Goal: Task Accomplishment & Management: Manage account settings

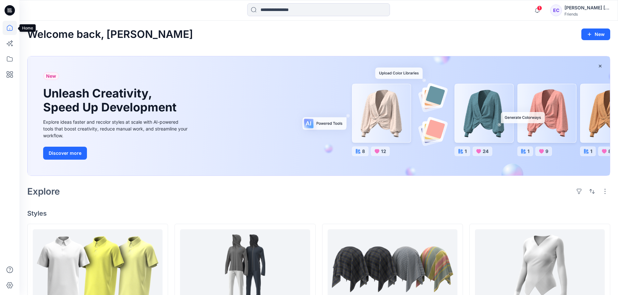
click at [9, 30] on icon at bounding box center [10, 28] width 14 height 14
click at [8, 64] on icon at bounding box center [10, 59] width 14 height 14
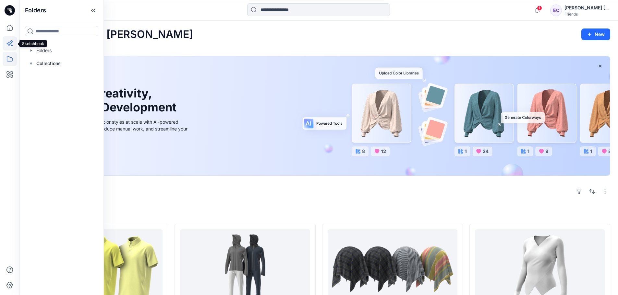
click at [8, 48] on icon at bounding box center [10, 43] width 14 height 14
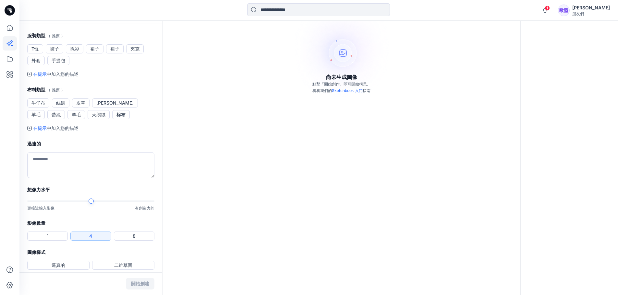
scroll to position [119, 0]
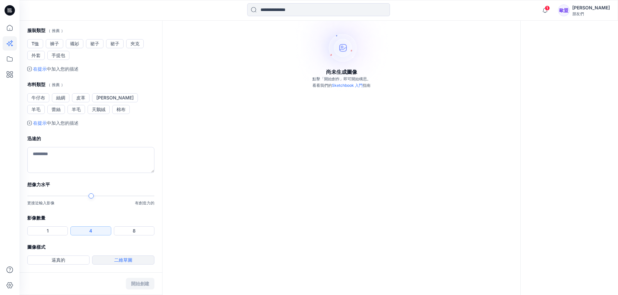
click at [129, 262] on font "二維草圖" at bounding box center [123, 261] width 18 height 6
click at [42, 100] on font "牛仔布" at bounding box center [38, 98] width 14 height 6
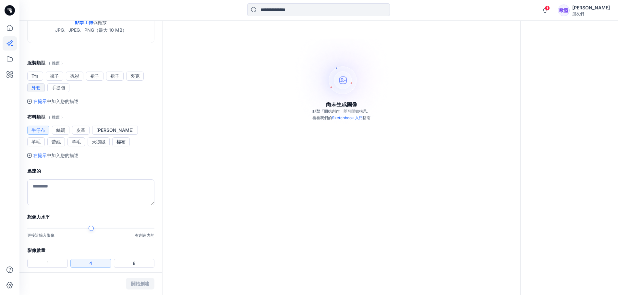
click at [43, 89] on button "外套" at bounding box center [36, 87] width 18 height 9
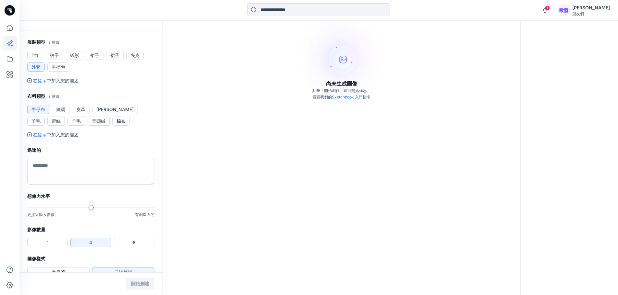
scroll to position [119, 0]
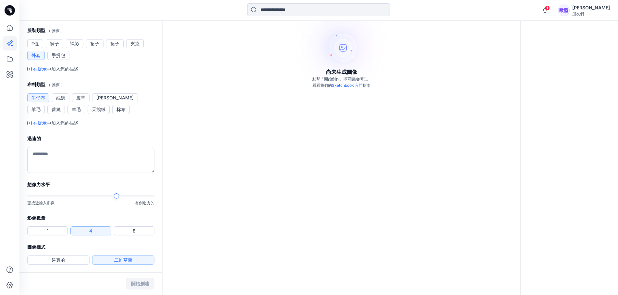
click at [123, 203] on div "更接近輸入影像 有創造力的" at bounding box center [90, 199] width 127 height 13
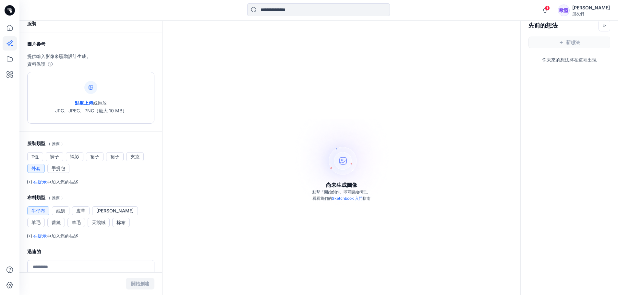
scroll to position [0, 0]
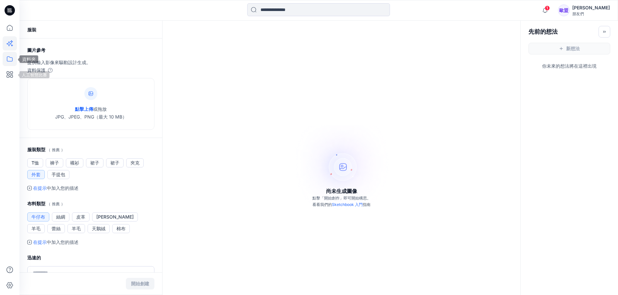
click at [14, 57] on icon at bounding box center [10, 59] width 14 height 14
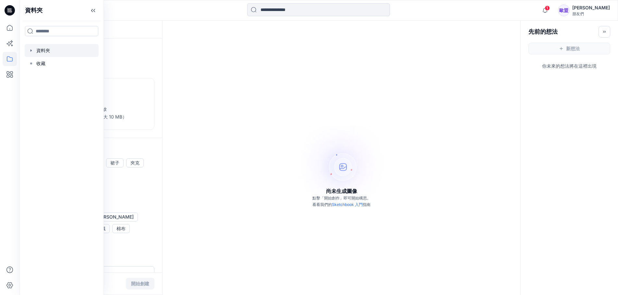
click at [49, 48] on div at bounding box center [62, 50] width 74 height 13
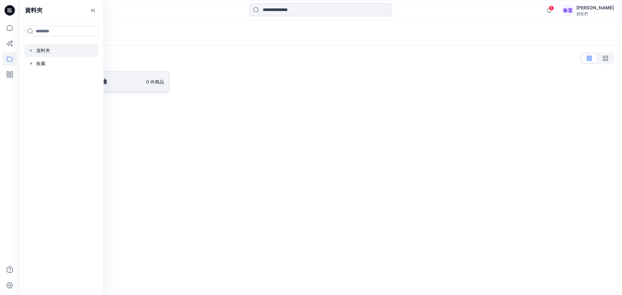
click at [148, 89] on link "TTRI-2025_09 一日體驗 0 件商品" at bounding box center [98, 81] width 142 height 21
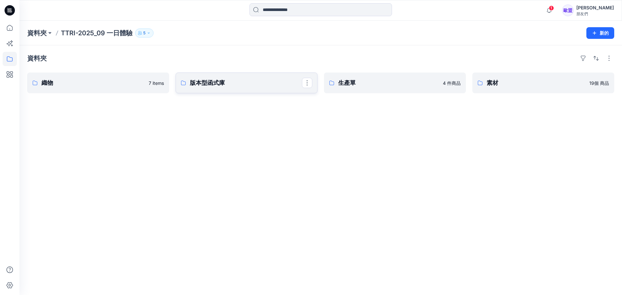
click at [254, 88] on link "版本型函式庫" at bounding box center [247, 83] width 142 height 21
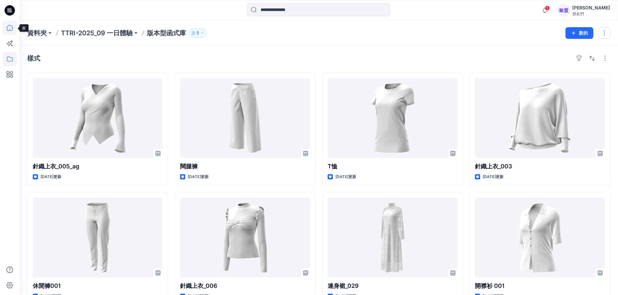
click at [3, 26] on icon at bounding box center [10, 28] width 14 height 14
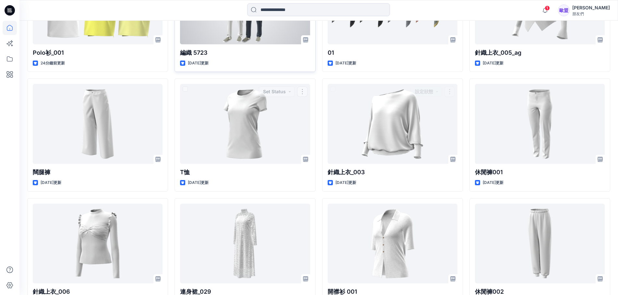
scroll to position [215, 0]
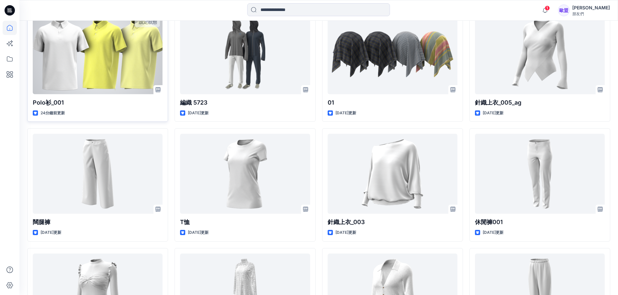
click at [122, 67] on div at bounding box center [98, 54] width 130 height 80
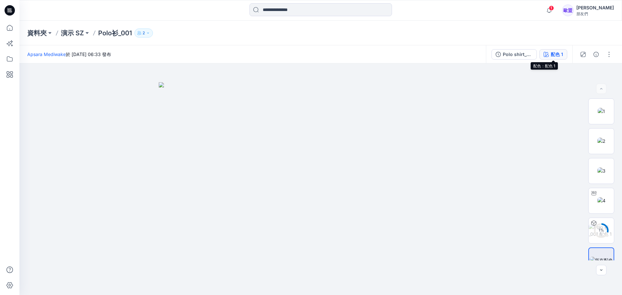
click at [547, 54] on icon "button" at bounding box center [546, 54] width 5 height 5
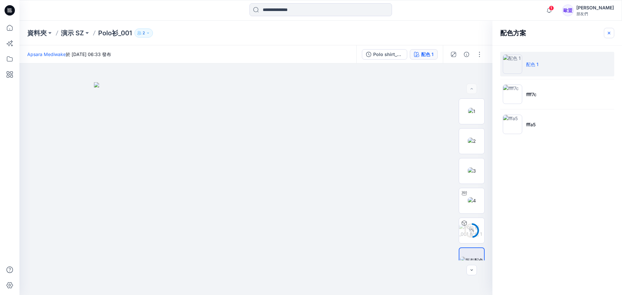
click at [609, 33] on icon "button" at bounding box center [609, 32] width 3 height 3
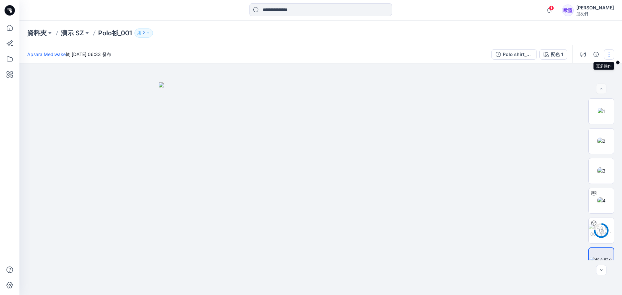
click at [606, 54] on button "button" at bounding box center [609, 54] width 10 height 10
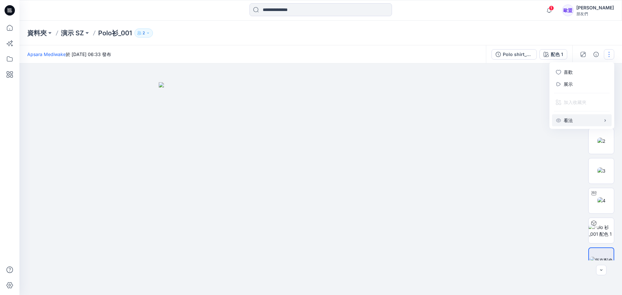
click at [572, 124] on button "看法" at bounding box center [582, 120] width 60 height 12
click at [561, 167] on div at bounding box center [320, 180] width 603 height 232
click at [599, 271] on icon "button" at bounding box center [601, 270] width 5 height 5
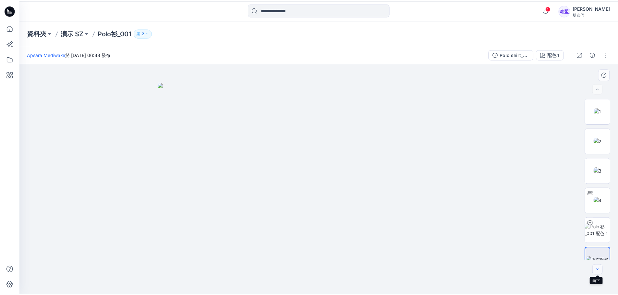
scroll to position [13, 0]
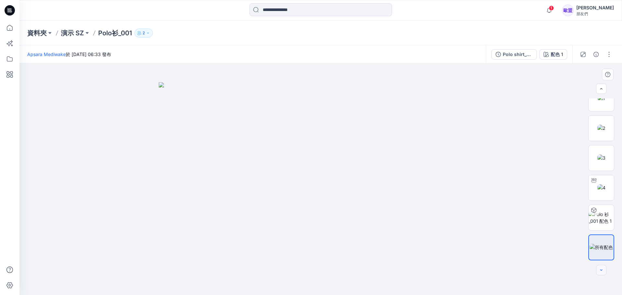
click at [599, 271] on div at bounding box center [601, 270] width 10 height 10
click at [510, 55] on font "Polo shirt_001 - 產生的配色方案" at bounding box center [537, 55] width 68 height 6
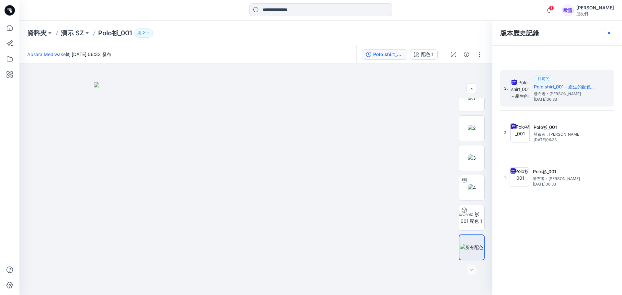
click at [614, 32] on div at bounding box center [609, 33] width 10 height 10
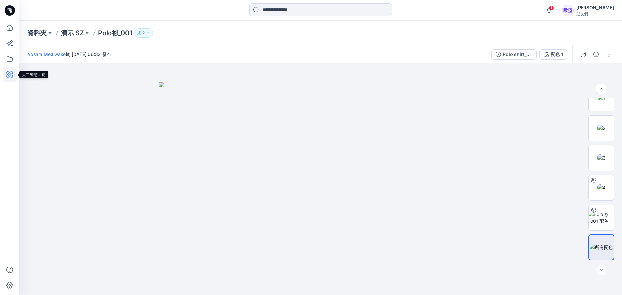
click at [10, 77] on icon at bounding box center [10, 74] width 14 height 14
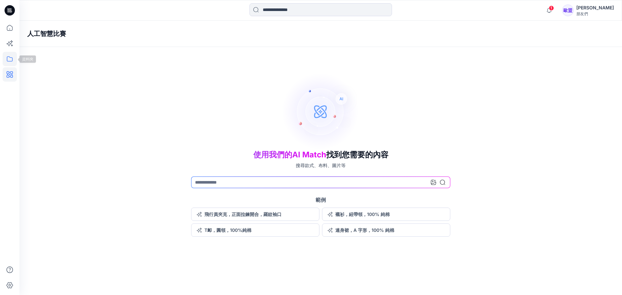
click at [10, 57] on icon at bounding box center [10, 58] width 6 height 5
click at [11, 46] on icon at bounding box center [10, 43] width 14 height 14
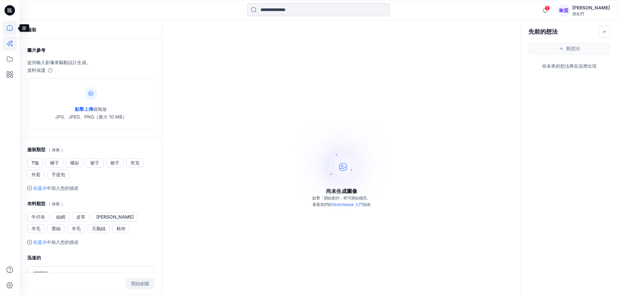
click at [11, 30] on icon at bounding box center [10, 28] width 14 height 14
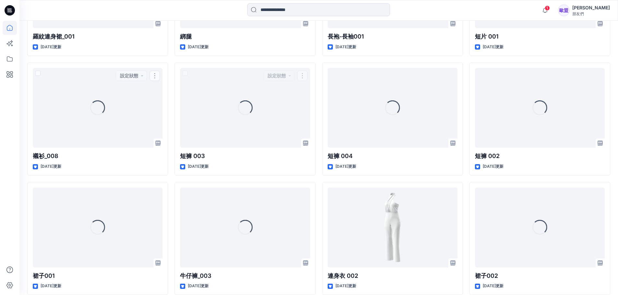
scroll to position [1716, 0]
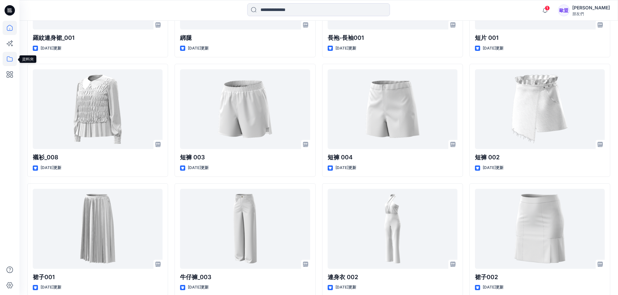
click at [6, 59] on icon at bounding box center [10, 59] width 14 height 14
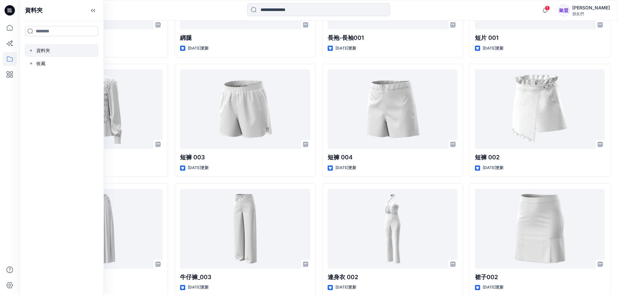
click at [36, 53] on div at bounding box center [62, 50] width 74 height 13
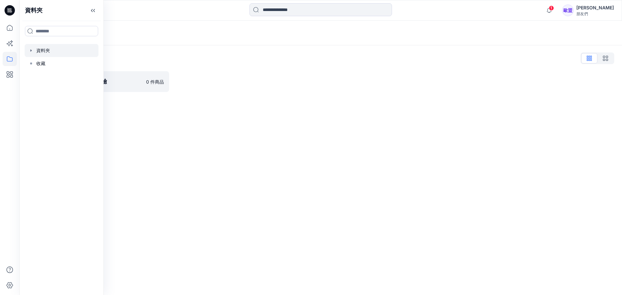
click at [102, 83] on div "資料夾 資料夾 收藏" at bounding box center [61, 147] width 84 height 295
click at [115, 81] on p "TTRI-2025_09 一日體驗" at bounding box center [91, 81] width 101 height 9
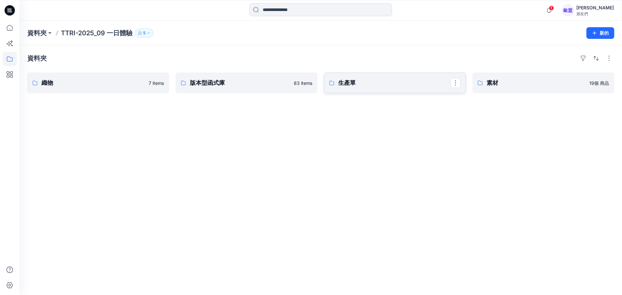
click at [386, 83] on p "生產單" at bounding box center [394, 82] width 112 height 9
click at [87, 90] on link "織物" at bounding box center [98, 83] width 142 height 21
click at [508, 86] on p "素材" at bounding box center [543, 82] width 112 height 9
click at [361, 86] on p "生產單" at bounding box center [394, 82] width 112 height 9
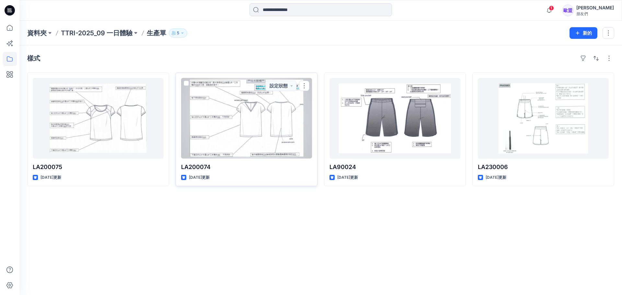
click at [279, 134] on div at bounding box center [246, 118] width 131 height 81
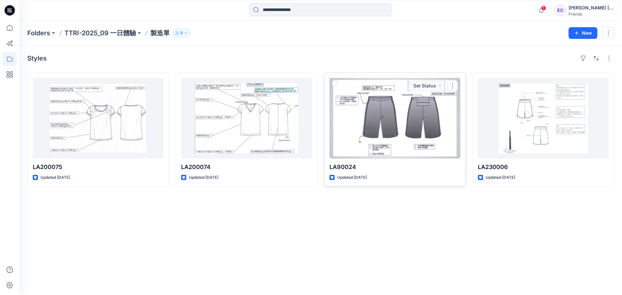
click at [420, 168] on p "LA90024" at bounding box center [395, 167] width 131 height 9
click at [388, 134] on div at bounding box center [395, 118] width 131 height 81
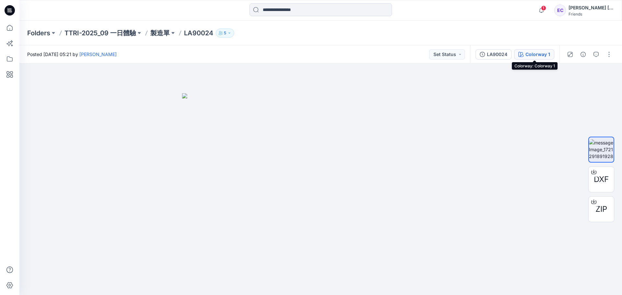
click at [529, 52] on div "Colorway 1" at bounding box center [538, 54] width 25 height 7
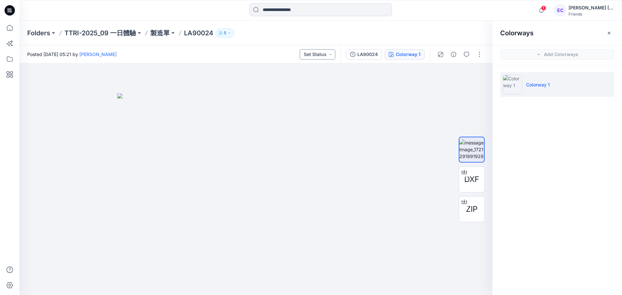
click at [325, 54] on button "Set Status" at bounding box center [318, 54] width 36 height 10
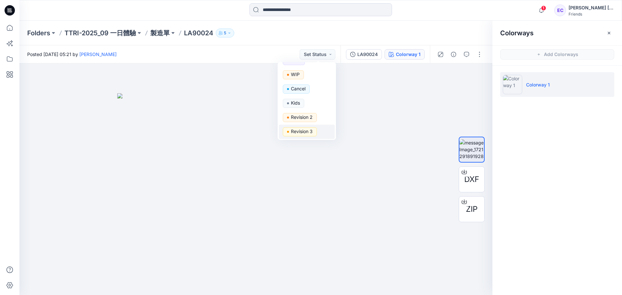
scroll to position [67, 0]
click at [404, 89] on div at bounding box center [255, 180] width 473 height 232
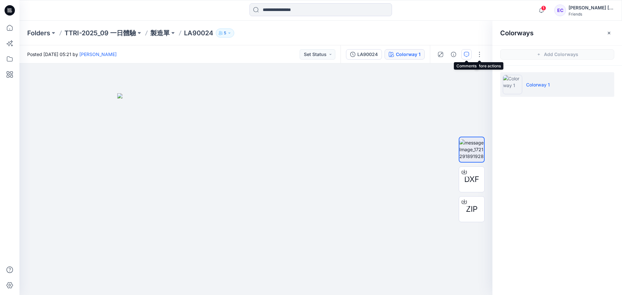
click at [468, 56] on icon "button" at bounding box center [466, 54] width 5 height 5
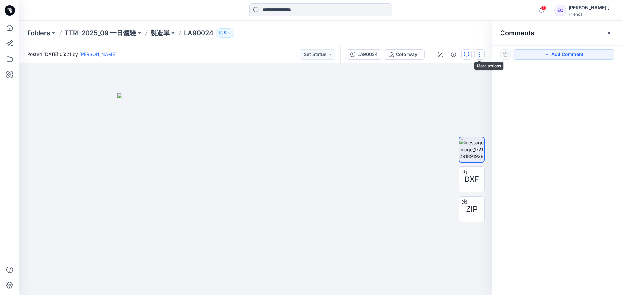
click at [477, 54] on button "button" at bounding box center [480, 54] width 10 height 10
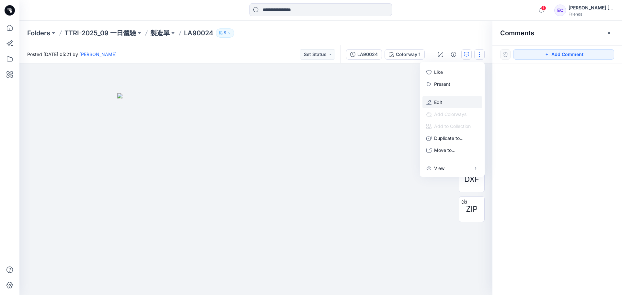
click at [454, 104] on button "Edit" at bounding box center [453, 102] width 60 height 12
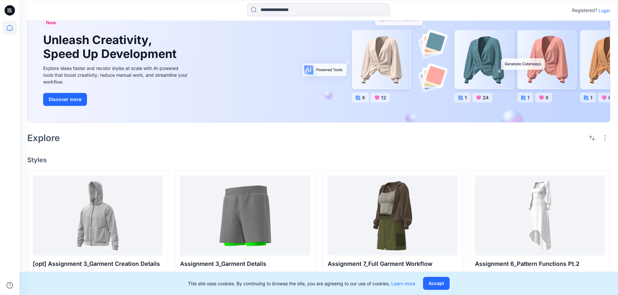
scroll to position [147, 0]
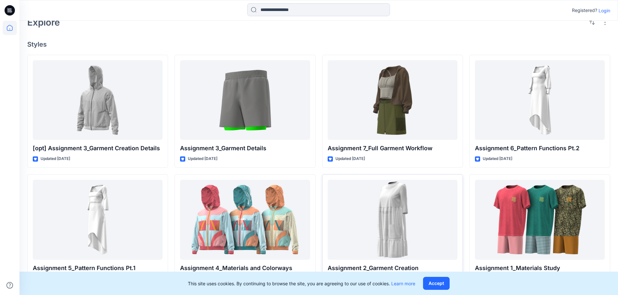
click at [444, 288] on button "Accept" at bounding box center [436, 283] width 27 height 13
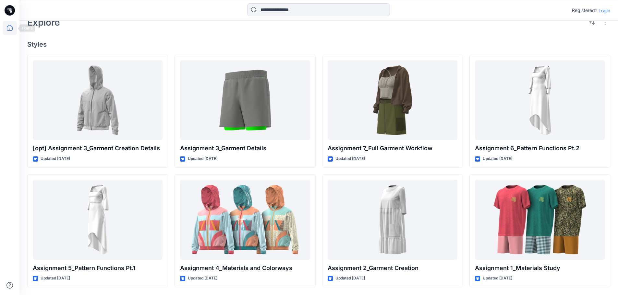
click at [11, 30] on icon at bounding box center [10, 28] width 14 height 14
click at [7, 27] on icon at bounding box center [10, 28] width 14 height 14
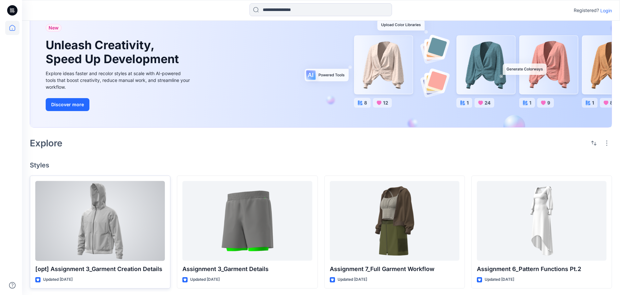
scroll to position [0, 0]
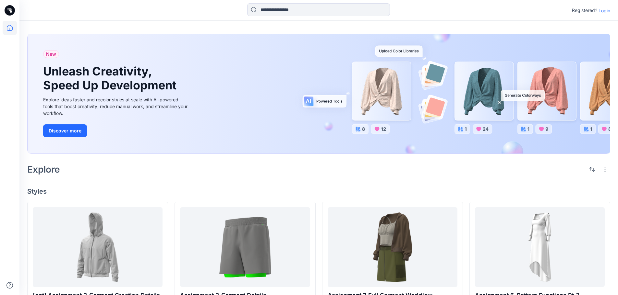
click at [608, 12] on p "Login" at bounding box center [604, 10] width 12 height 7
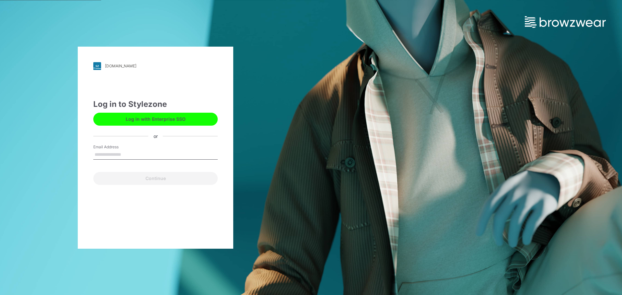
type input "**********"
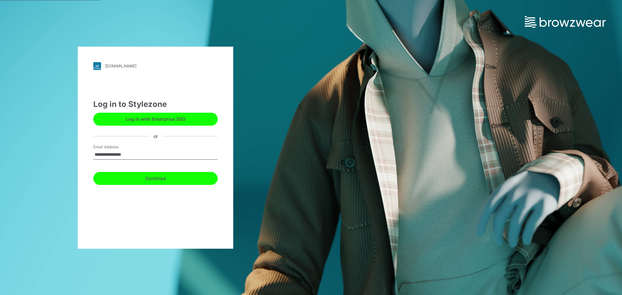
click at [164, 177] on button "Continue" at bounding box center [155, 178] width 124 height 13
click at [209, 176] on button "Continue" at bounding box center [155, 178] width 124 height 13
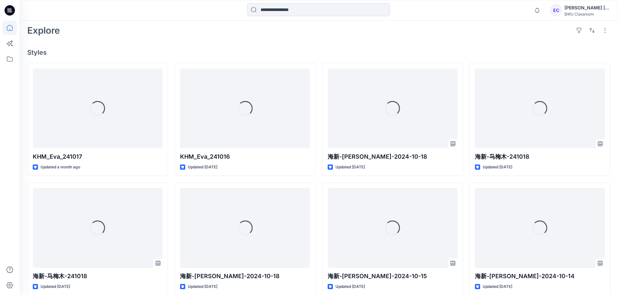
scroll to position [162, 0]
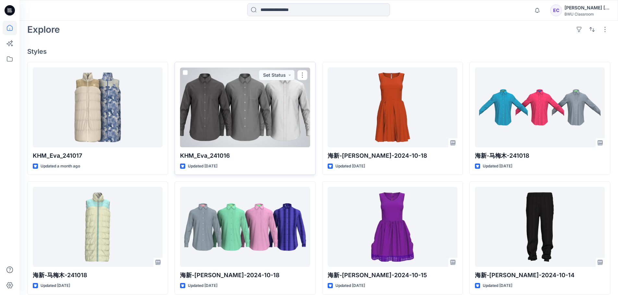
click at [282, 137] on div at bounding box center [245, 107] width 130 height 80
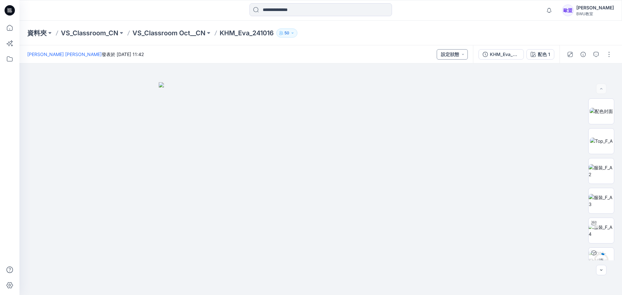
click at [460, 54] on button "設定狀態" at bounding box center [452, 54] width 31 height 10
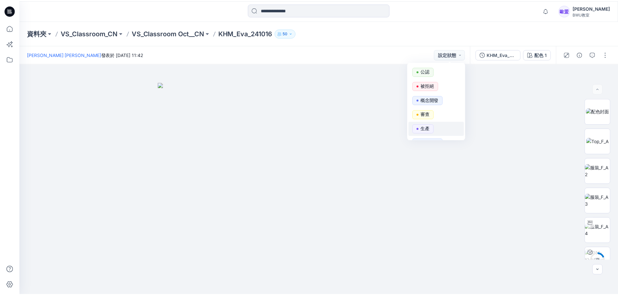
scroll to position [25, 0]
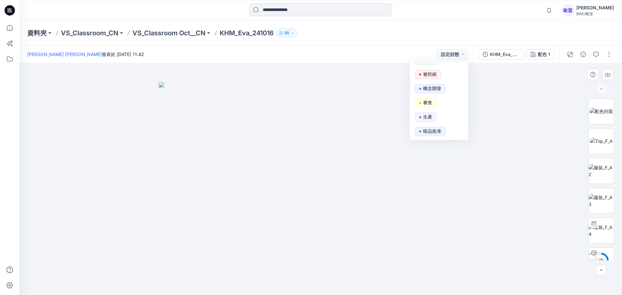
click at [486, 111] on div at bounding box center [320, 180] width 603 height 232
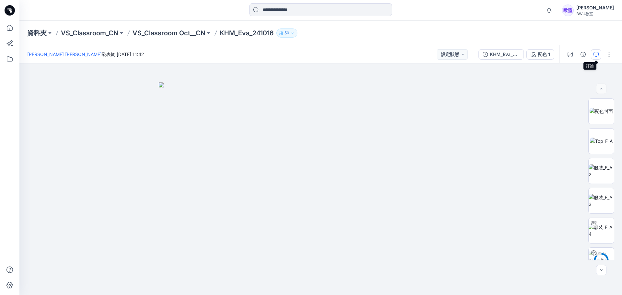
click at [592, 53] on button "button" at bounding box center [596, 54] width 10 height 10
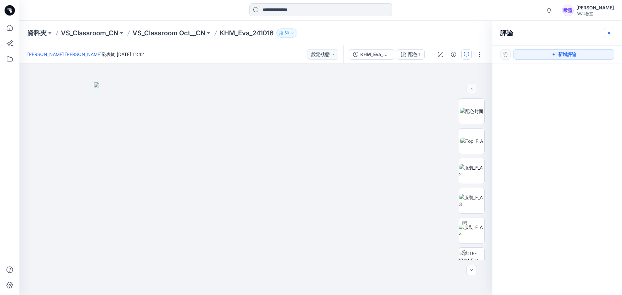
click at [607, 35] on icon "button" at bounding box center [609, 32] width 5 height 5
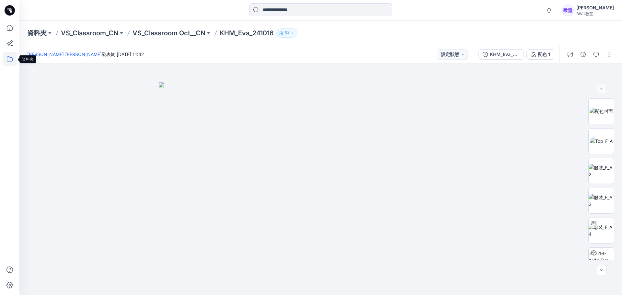
click at [5, 60] on icon at bounding box center [10, 59] width 14 height 14
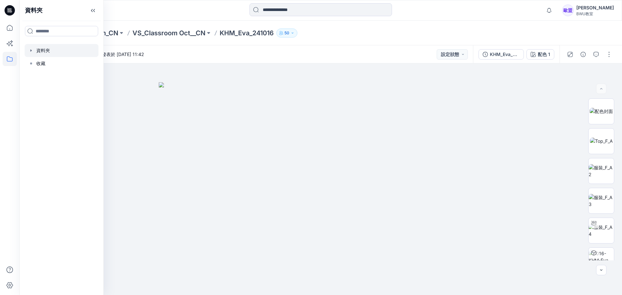
click at [62, 53] on div at bounding box center [62, 50] width 74 height 13
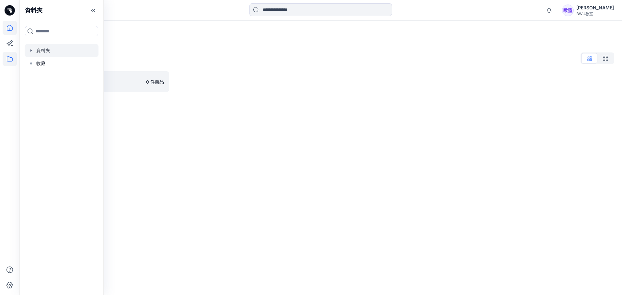
click at [13, 25] on icon at bounding box center [10, 28] width 14 height 14
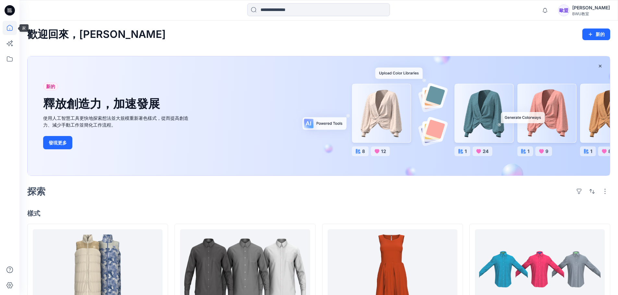
click at [7, 31] on icon at bounding box center [10, 28] width 14 height 14
click at [11, 56] on icon at bounding box center [10, 59] width 14 height 14
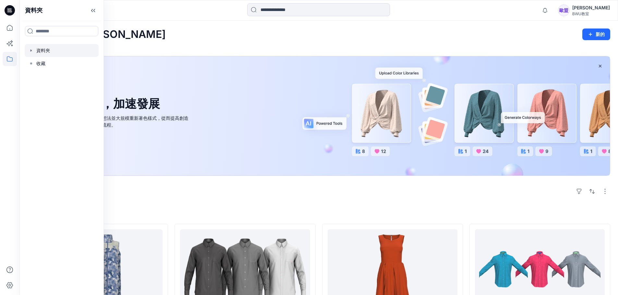
click at [44, 52] on div at bounding box center [62, 50] width 74 height 13
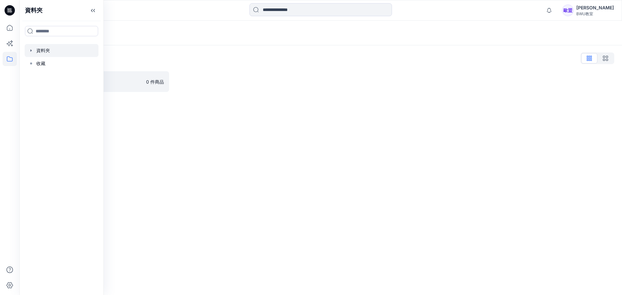
click at [235, 94] on div "資料夾列表 VS_Classroom_CN 0 件商品" at bounding box center [320, 72] width 603 height 54
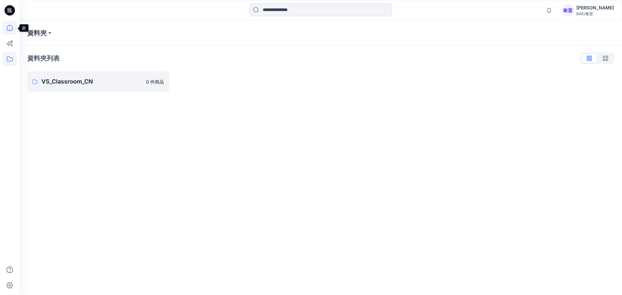
click at [7, 28] on icon at bounding box center [10, 28] width 14 height 14
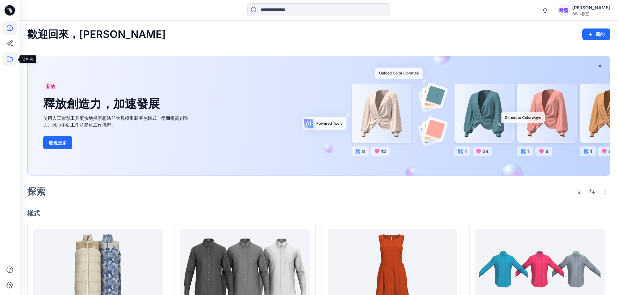
click at [9, 60] on icon at bounding box center [10, 59] width 14 height 14
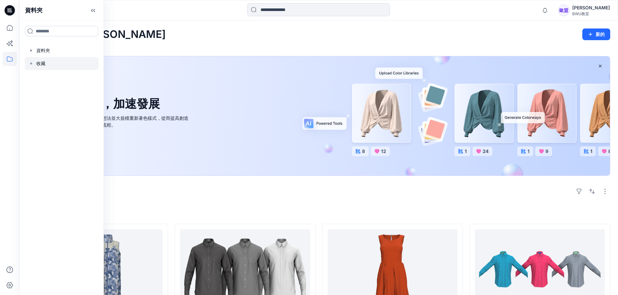
click at [39, 61] on font "收藏" at bounding box center [40, 64] width 9 height 6
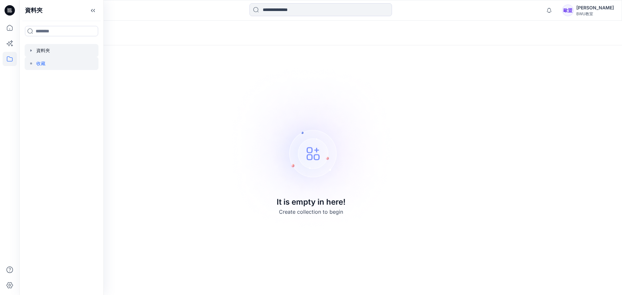
click at [36, 47] on div at bounding box center [62, 50] width 74 height 13
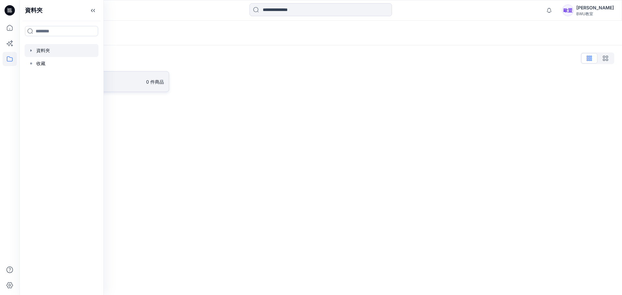
click at [152, 84] on font "件商品" at bounding box center [157, 82] width 14 height 6
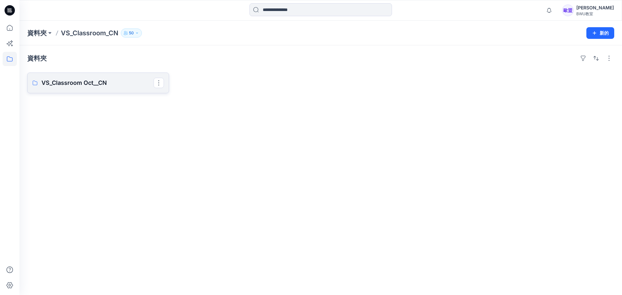
click at [118, 76] on link "VS_Classroom Oct__CN" at bounding box center [98, 83] width 142 height 21
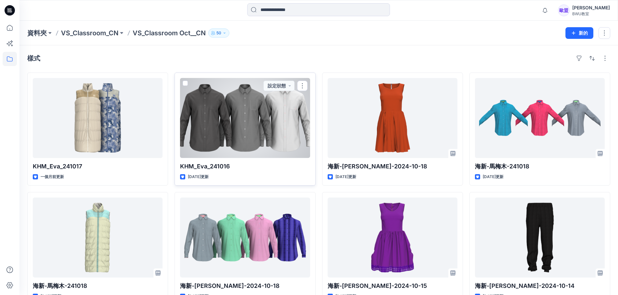
click at [252, 118] on div at bounding box center [245, 118] width 130 height 80
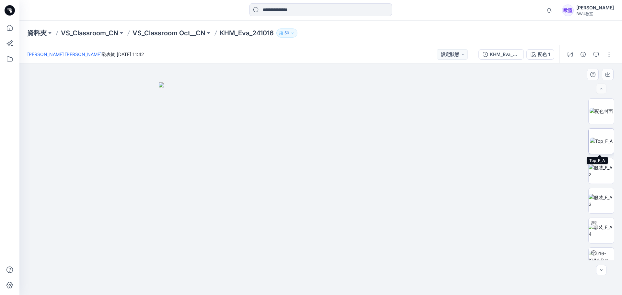
click at [593, 141] on img at bounding box center [601, 141] width 23 height 7
drag, startPoint x: 375, startPoint y: 200, endPoint x: 324, endPoint y: 200, distance: 50.6
drag, startPoint x: 311, startPoint y: 204, endPoint x: 337, endPoint y: 203, distance: 26.3
click at [337, 203] on img at bounding box center [321, 180] width 232 height 232
drag, startPoint x: 342, startPoint y: 221, endPoint x: 273, endPoint y: 225, distance: 68.5
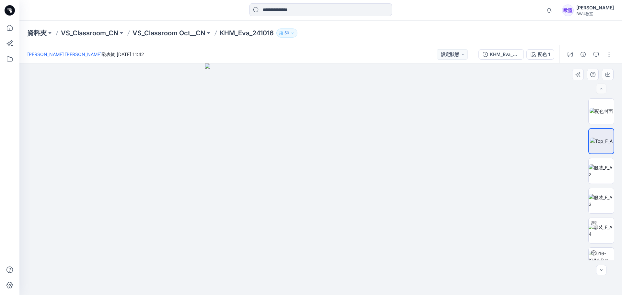
click at [287, 220] on img at bounding box center [321, 180] width 232 height 232
drag, startPoint x: 273, startPoint y: 225, endPoint x: 403, endPoint y: 238, distance: 130.3
drag, startPoint x: 403, startPoint y: 238, endPoint x: 322, endPoint y: 241, distance: 81.4
click at [322, 241] on img at bounding box center [321, 180] width 232 height 232
click at [602, 255] on img at bounding box center [601, 260] width 25 height 20
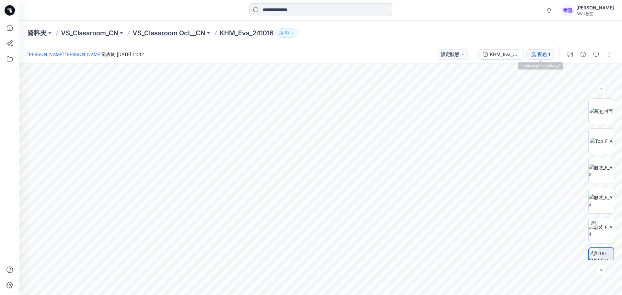
click at [546, 52] on font "配色 1" at bounding box center [544, 55] width 12 height 6
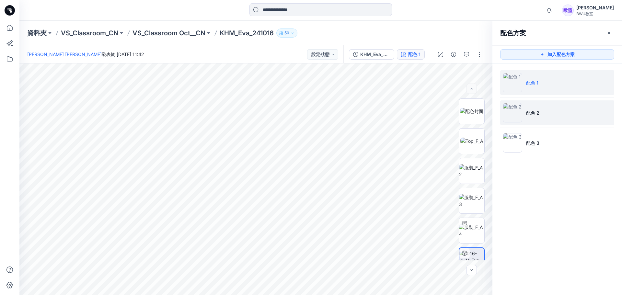
click at [527, 112] on font "配色 2" at bounding box center [532, 113] width 13 height 6
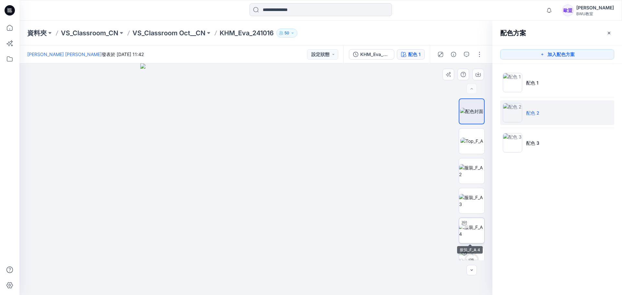
click at [471, 232] on img at bounding box center [471, 231] width 25 height 14
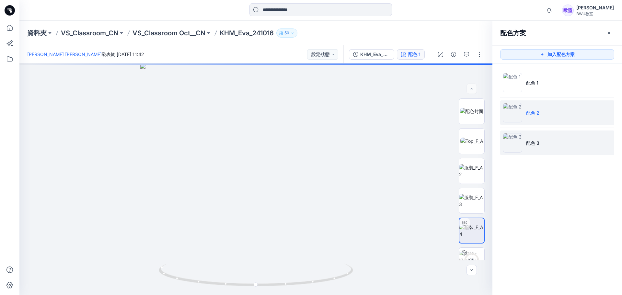
click at [518, 145] on img at bounding box center [512, 142] width 19 height 19
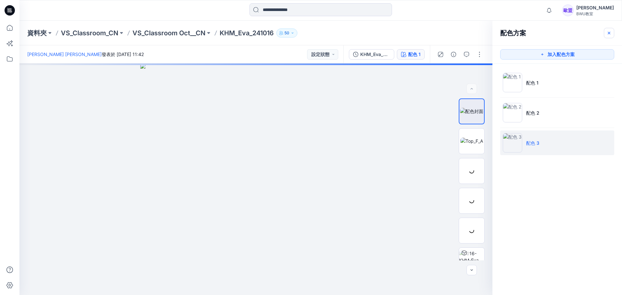
click at [612, 37] on button "button" at bounding box center [609, 33] width 10 height 10
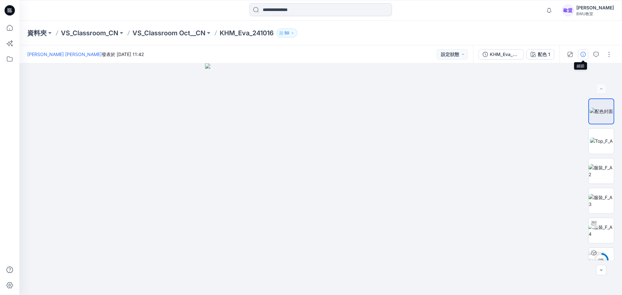
click at [583, 55] on icon "button" at bounding box center [583, 54] width 5 height 5
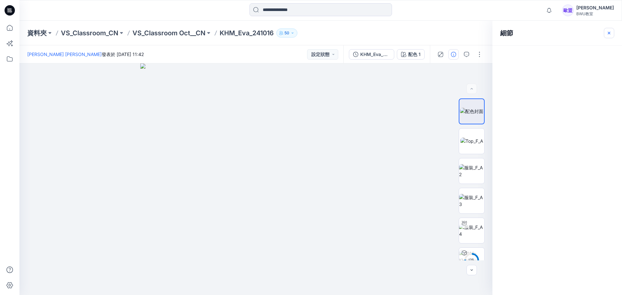
click at [607, 35] on icon "button" at bounding box center [609, 32] width 5 height 5
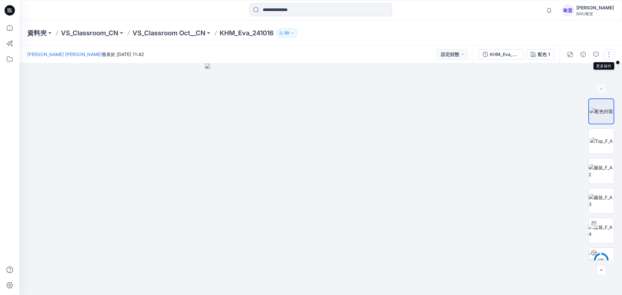
click at [606, 54] on button "button" at bounding box center [609, 54] width 10 height 10
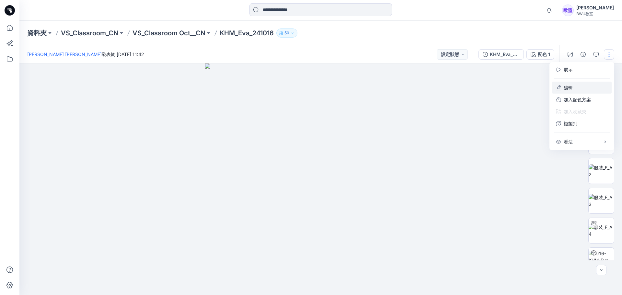
click at [594, 84] on button "編輯" at bounding box center [582, 88] width 60 height 12
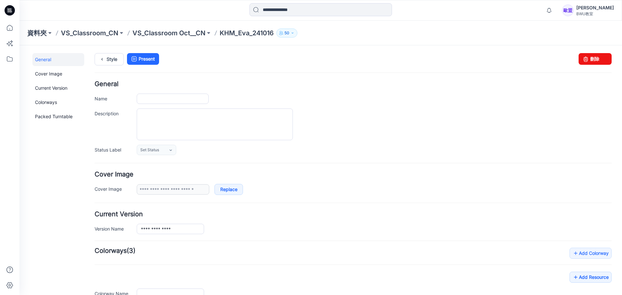
type input "**********"
click at [171, 36] on font "VS_Classroom Oct__CN" at bounding box center [169, 33] width 73 height 8
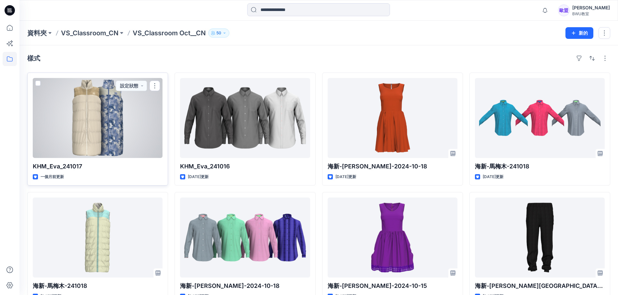
click at [149, 134] on div at bounding box center [98, 118] width 130 height 80
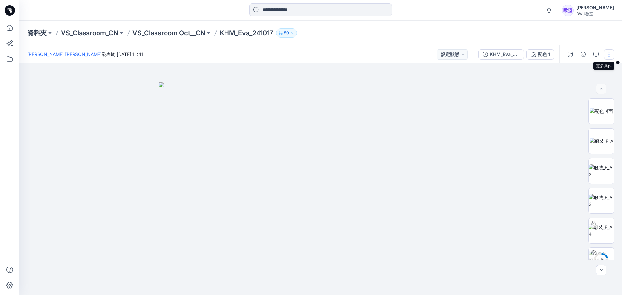
click at [609, 54] on button "button" at bounding box center [609, 54] width 10 height 10
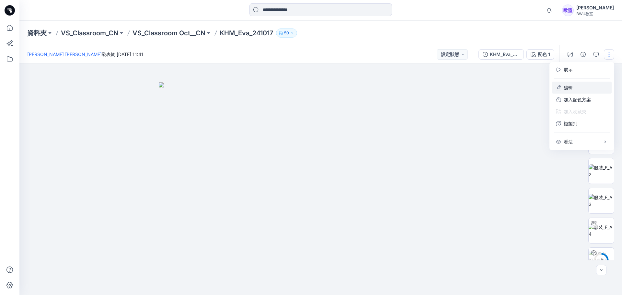
click at [585, 90] on button "編輯" at bounding box center [582, 88] width 60 height 12
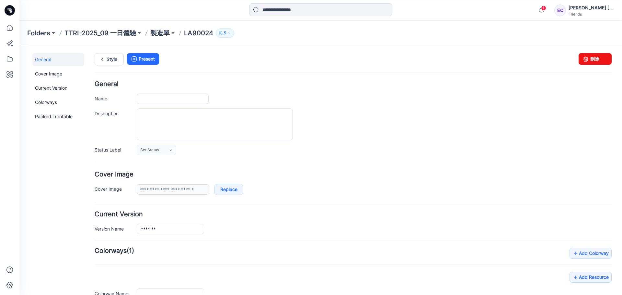
type input "*******"
type input "**********"
click at [68, 77] on link "Cover Image" at bounding box center [58, 73] width 52 height 13
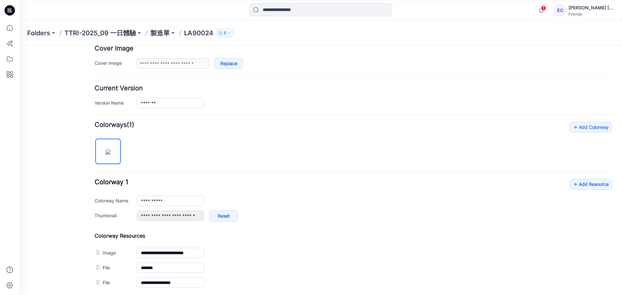
click at [197, 37] on p "LA90024" at bounding box center [198, 33] width 29 height 9
click at [197, 33] on p "LA90024" at bounding box center [198, 33] width 29 height 9
click at [166, 32] on p "製造單" at bounding box center [159, 33] width 19 height 9
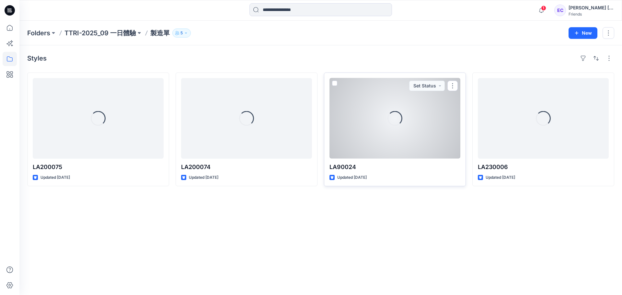
click at [446, 136] on div "Loading..." at bounding box center [395, 118] width 131 height 81
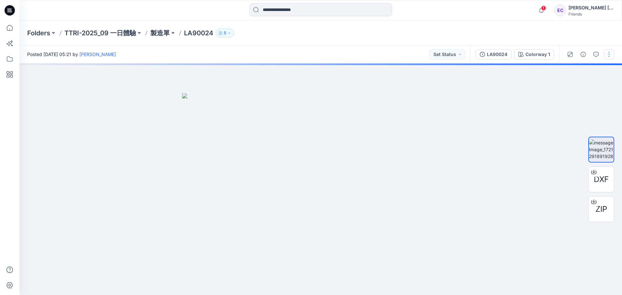
click at [611, 54] on button "button" at bounding box center [609, 54] width 10 height 10
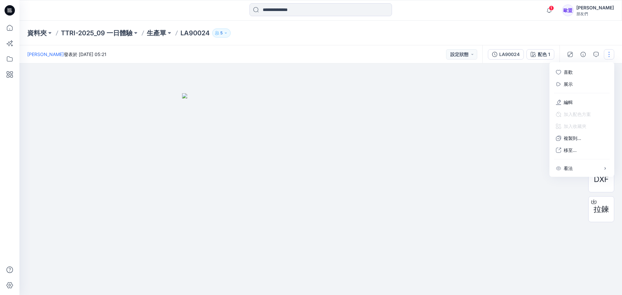
click at [507, 145] on div at bounding box center [320, 180] width 603 height 232
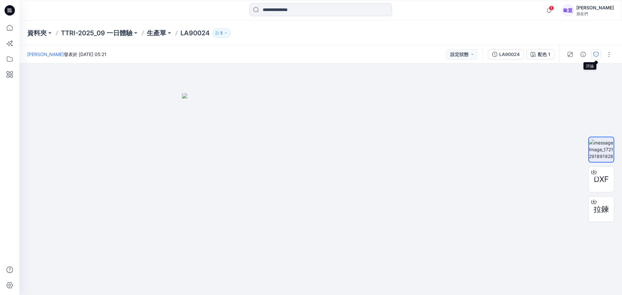
click at [597, 54] on icon "button" at bounding box center [596, 54] width 5 height 5
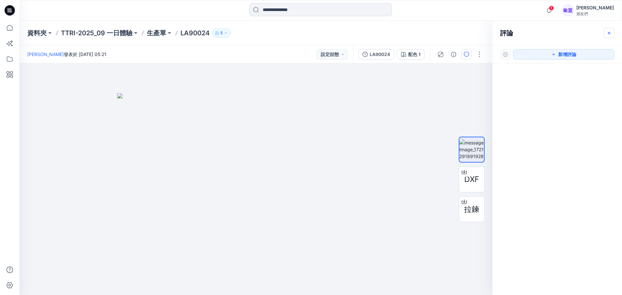
click at [611, 34] on icon "button" at bounding box center [609, 32] width 5 height 5
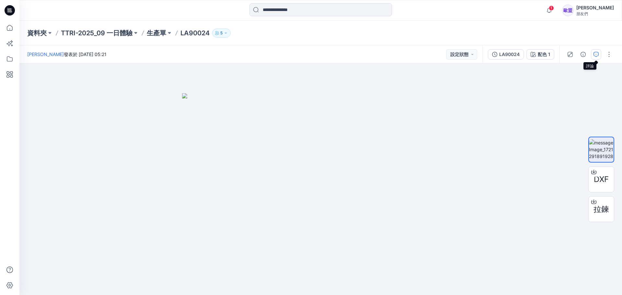
click at [596, 54] on icon "button" at bounding box center [597, 54] width 2 height 0
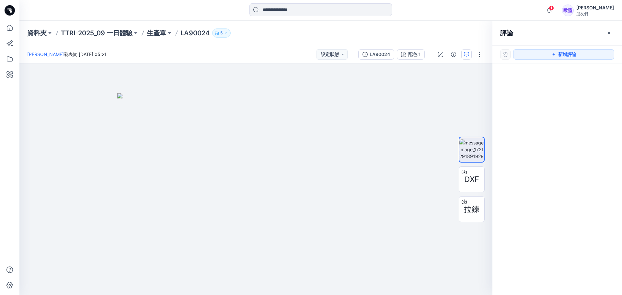
click at [596, 54] on button "新增評論" at bounding box center [563, 54] width 101 height 10
click at [508, 56] on div at bounding box center [506, 54] width 10 height 10
click at [570, 58] on font "新增評論" at bounding box center [564, 54] width 18 height 7
click at [608, 34] on icon "button" at bounding box center [609, 32] width 3 height 3
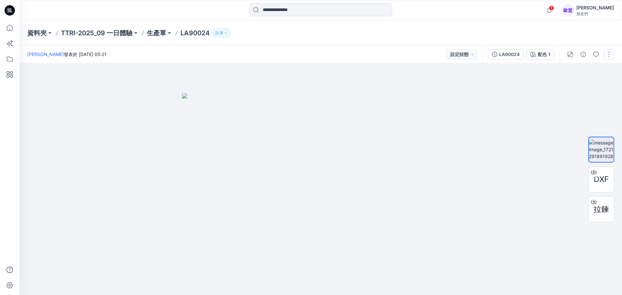
click at [611, 55] on button "button" at bounding box center [609, 54] width 10 height 10
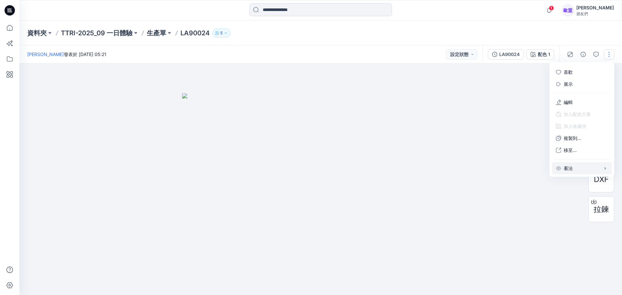
click at [577, 166] on button "看法" at bounding box center [582, 168] width 60 height 12
click at [531, 213] on div at bounding box center [320, 180] width 603 height 232
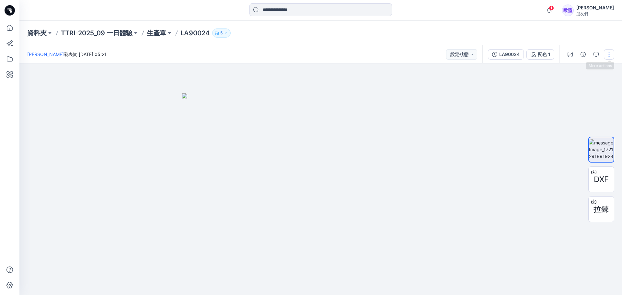
click at [610, 56] on button "button" at bounding box center [609, 54] width 10 height 10
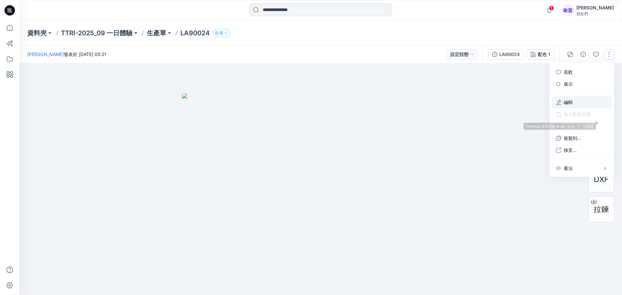
click at [571, 102] on font "編輯" at bounding box center [568, 103] width 9 height 6
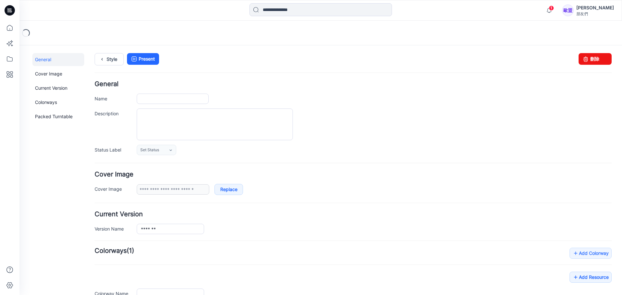
type input "*******"
type input "**********"
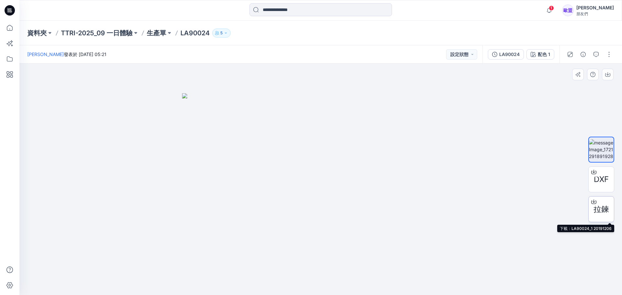
click at [606, 217] on div "拉鍊" at bounding box center [602, 209] width 26 height 26
drag, startPoint x: 377, startPoint y: 143, endPoint x: 338, endPoint y: 166, distance: 44.8
click at [328, 190] on img at bounding box center [321, 194] width 278 height 202
click at [377, 117] on img at bounding box center [321, 194] width 278 height 202
click at [378, 115] on img at bounding box center [321, 194] width 278 height 202
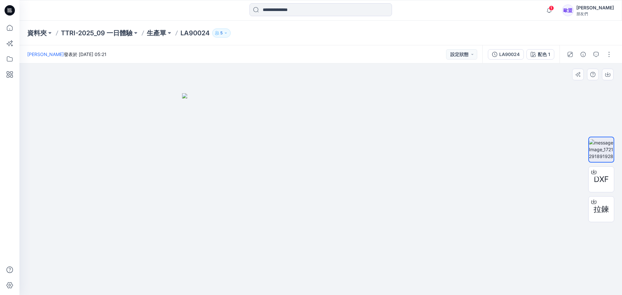
click at [378, 115] on img at bounding box center [321, 194] width 278 height 202
click at [378, 112] on img at bounding box center [321, 194] width 278 height 202
drag, startPoint x: 378, startPoint y: 112, endPoint x: 391, endPoint y: 123, distance: 16.4
click at [391, 123] on img at bounding box center [321, 194] width 278 height 202
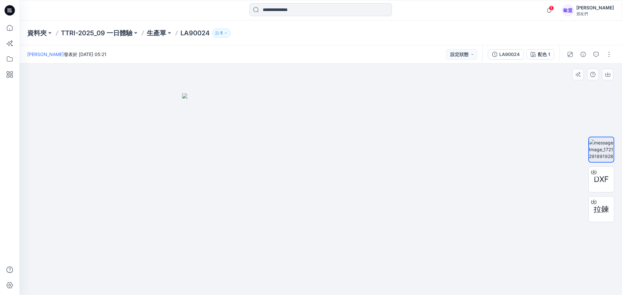
drag, startPoint x: 389, startPoint y: 117, endPoint x: 412, endPoint y: 125, distance: 24.8
click at [413, 127] on img at bounding box center [321, 194] width 278 height 202
drag, startPoint x: 431, startPoint y: 123, endPoint x: 441, endPoint y: 123, distance: 10.4
click at [441, 123] on img at bounding box center [321, 194] width 278 height 202
click at [464, 160] on div at bounding box center [320, 180] width 603 height 232
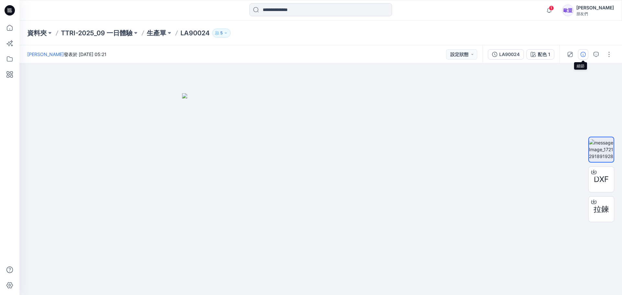
click at [583, 52] on icon "button" at bounding box center [583, 54] width 5 height 5
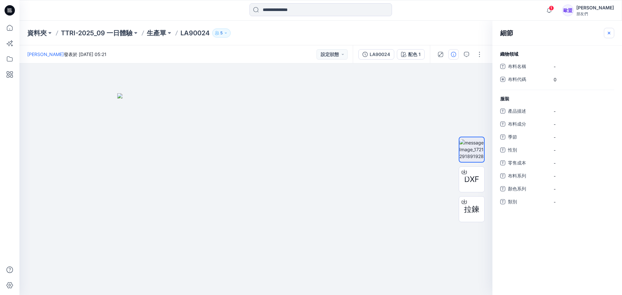
click at [611, 31] on icon "button" at bounding box center [609, 32] width 5 height 5
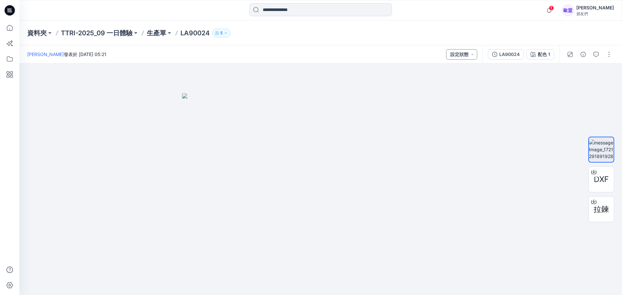
click at [457, 55] on button "設定狀態" at bounding box center [461, 54] width 31 height 10
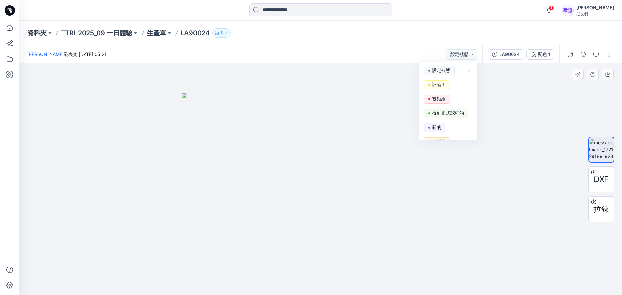
click at [513, 95] on div at bounding box center [320, 180] width 603 height 232
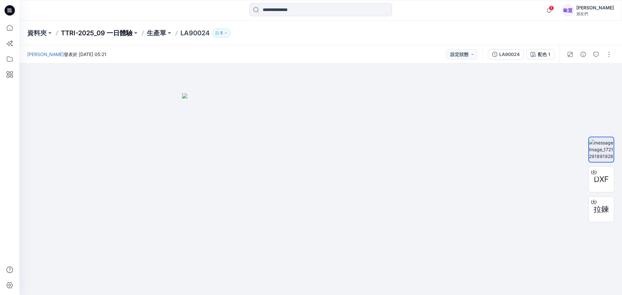
click at [78, 33] on font "TTRI-2025_09 一日體驗" at bounding box center [97, 33] width 72 height 8
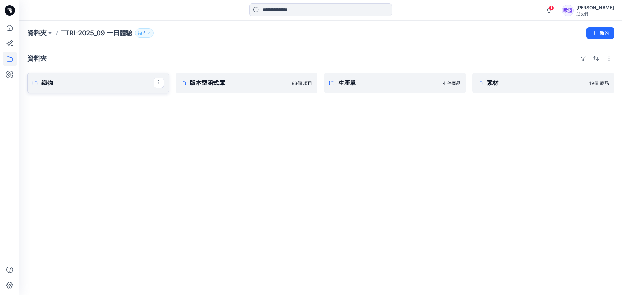
click at [128, 82] on p "織物" at bounding box center [97, 82] width 112 height 9
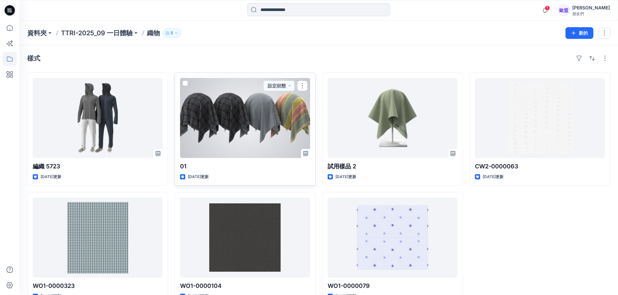
click at [283, 116] on div at bounding box center [245, 118] width 130 height 80
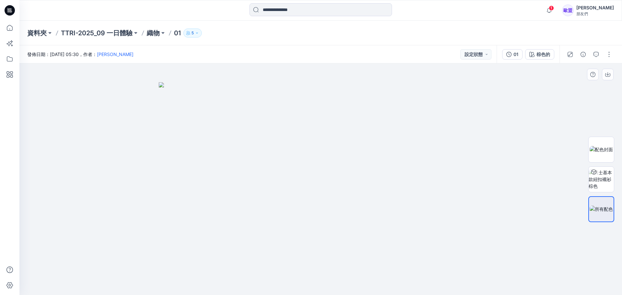
drag, startPoint x: 449, startPoint y: 176, endPoint x: 397, endPoint y: 171, distance: 52.1
drag, startPoint x: 338, startPoint y: 190, endPoint x: 385, endPoint y: 190, distance: 46.7
click at [385, 190] on img at bounding box center [321, 188] width 324 height 213
click at [604, 180] on img at bounding box center [601, 179] width 25 height 20
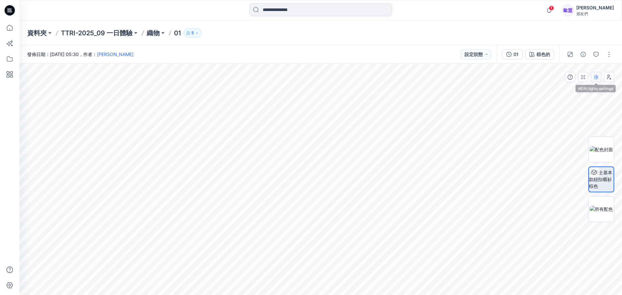
click at [599, 77] on button "button" at bounding box center [596, 77] width 10 height 10
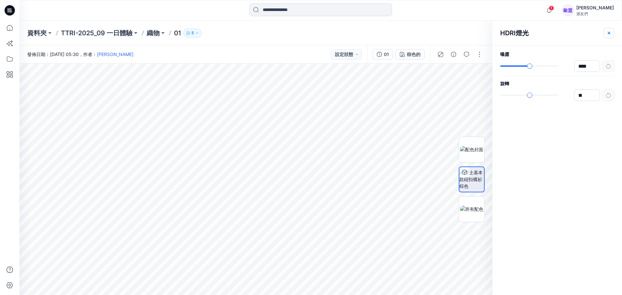
click at [609, 33] on icon "button" at bounding box center [609, 33] width 3 height 3
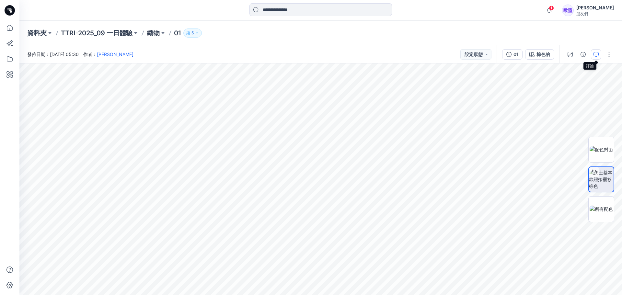
click at [593, 57] on button "button" at bounding box center [596, 54] width 10 height 10
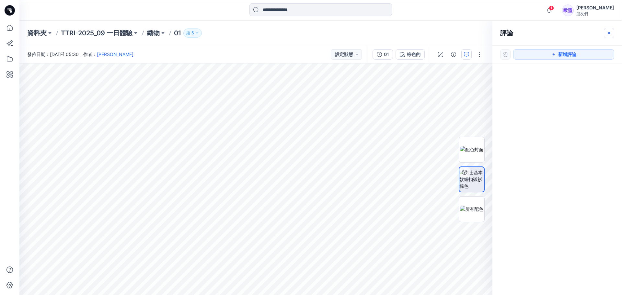
click at [610, 31] on icon "button" at bounding box center [609, 32] width 5 height 5
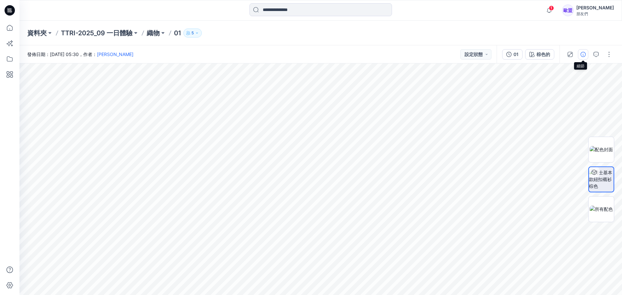
click at [581, 54] on icon "button" at bounding box center [583, 54] width 5 height 5
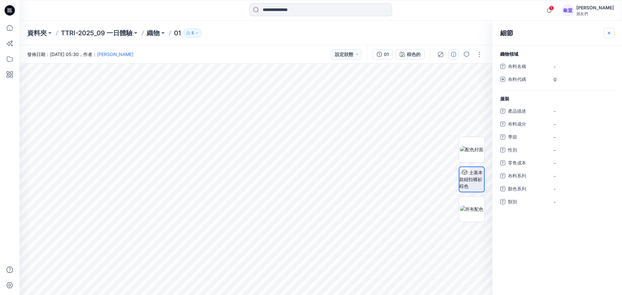
click at [609, 34] on icon "button" at bounding box center [609, 32] width 5 height 5
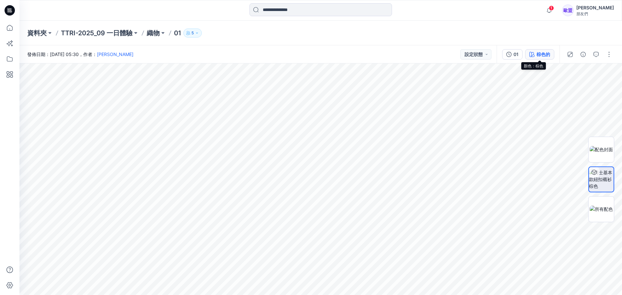
click at [549, 57] on div "棕色的" at bounding box center [544, 54] width 14 height 7
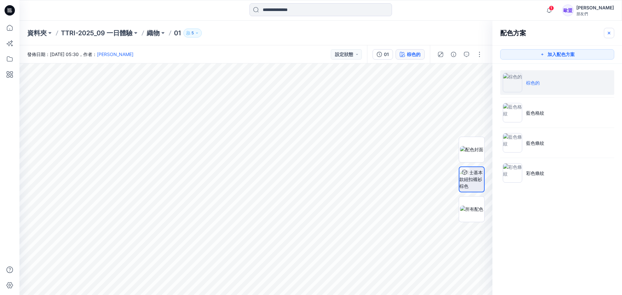
click at [608, 33] on icon "button" at bounding box center [609, 32] width 5 height 5
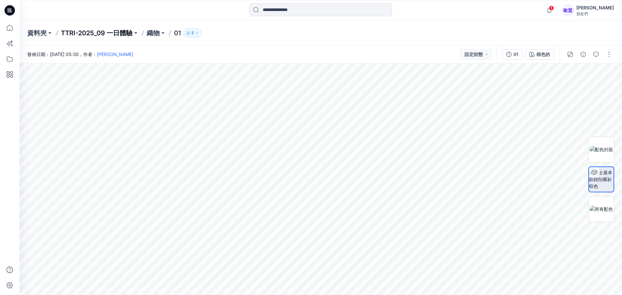
click at [79, 35] on font "TTRI-2025_09 一日體驗" at bounding box center [97, 33] width 72 height 8
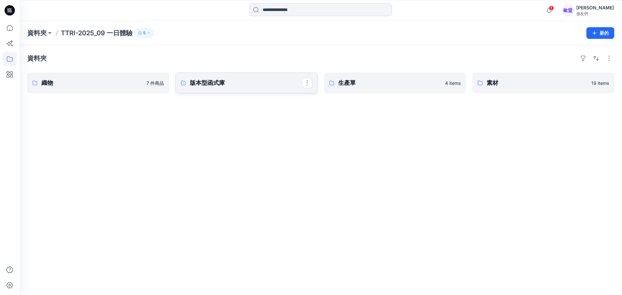
click at [215, 86] on p "版本型函式庫" at bounding box center [246, 82] width 112 height 9
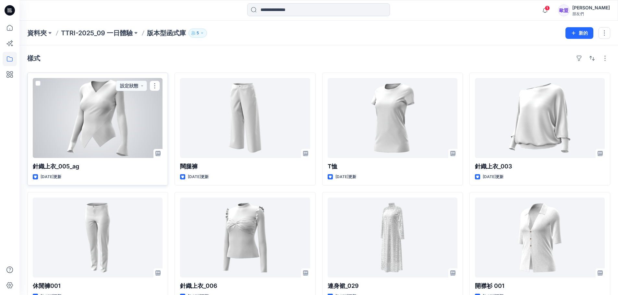
click at [149, 120] on div at bounding box center [98, 118] width 130 height 80
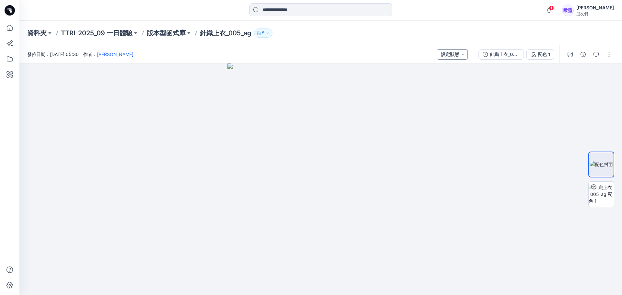
click at [456, 56] on button "設定狀態" at bounding box center [452, 54] width 31 height 10
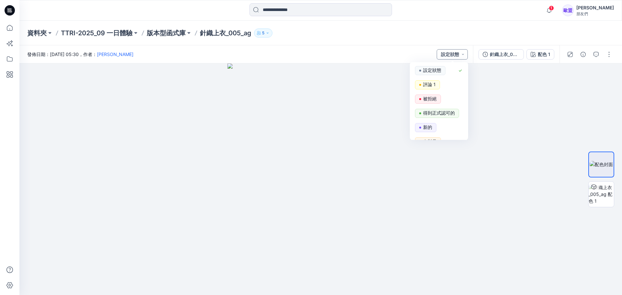
click at [456, 56] on button "設定狀態" at bounding box center [452, 54] width 31 height 10
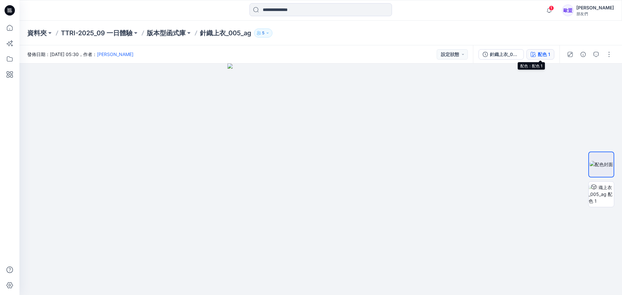
click at [545, 55] on font "配色 1" at bounding box center [544, 55] width 12 height 6
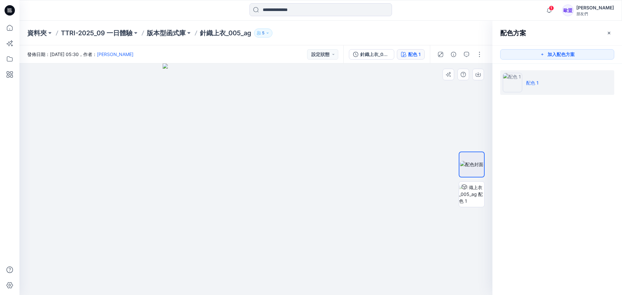
click at [483, 87] on div at bounding box center [255, 180] width 473 height 232
drag, startPoint x: 607, startPoint y: 31, endPoint x: 611, endPoint y: 33, distance: 4.6
click at [608, 32] on button "button" at bounding box center [609, 33] width 10 height 10
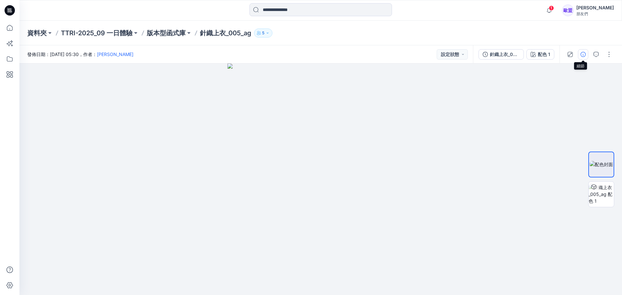
click at [580, 56] on button "button" at bounding box center [583, 54] width 10 height 10
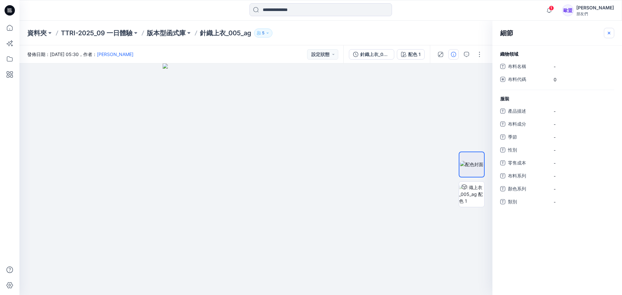
click at [609, 32] on icon "button" at bounding box center [609, 32] width 5 height 5
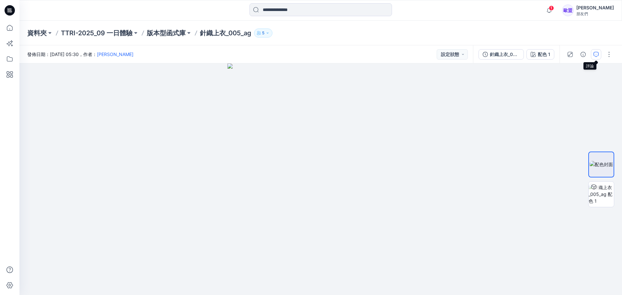
click at [593, 54] on button "button" at bounding box center [596, 54] width 10 height 10
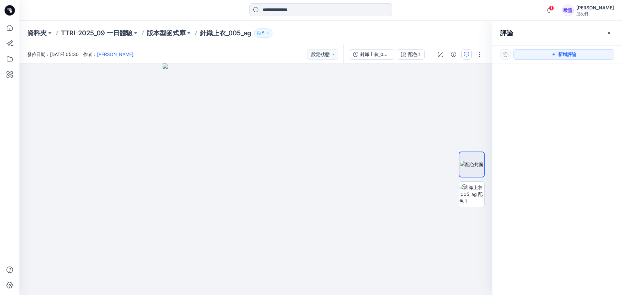
click at [593, 54] on button "新增評論" at bounding box center [563, 54] width 101 height 10
click at [503, 55] on div at bounding box center [506, 54] width 10 height 10
click at [608, 30] on icon "button" at bounding box center [609, 32] width 5 height 5
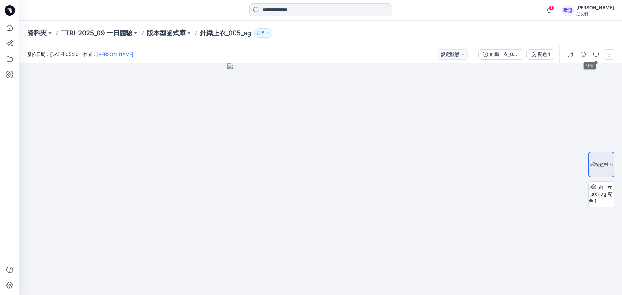
click at [608, 55] on button "button" at bounding box center [609, 54] width 10 height 10
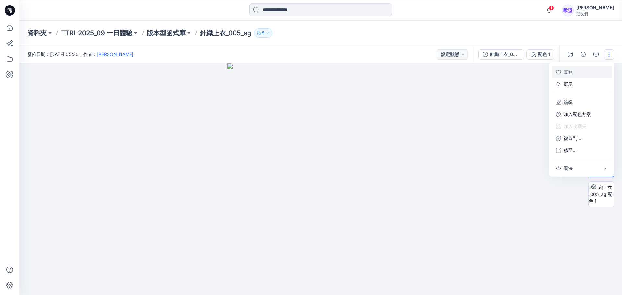
click at [561, 73] on icon "button" at bounding box center [558, 72] width 5 height 5
click at [560, 71] on icon "button" at bounding box center [558, 72] width 5 height 5
click at [558, 103] on icon "button" at bounding box center [560, 102] width 4 height 4
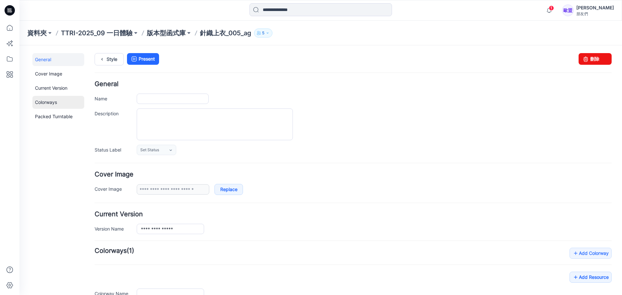
type input "**********"
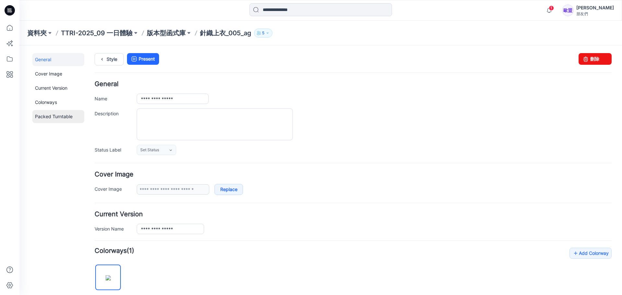
click at [63, 119] on link "Packed Turntable" at bounding box center [58, 116] width 52 height 13
click at [62, 108] on link "Colorways" at bounding box center [58, 102] width 52 height 13
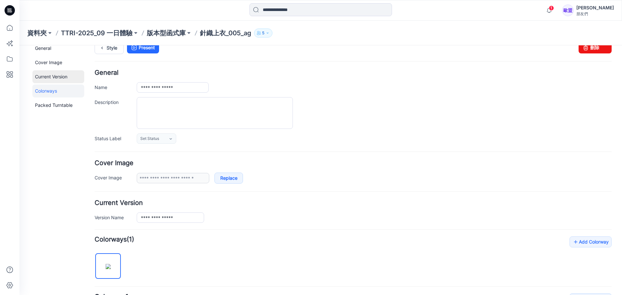
click at [44, 78] on link "Current Version" at bounding box center [58, 76] width 52 height 13
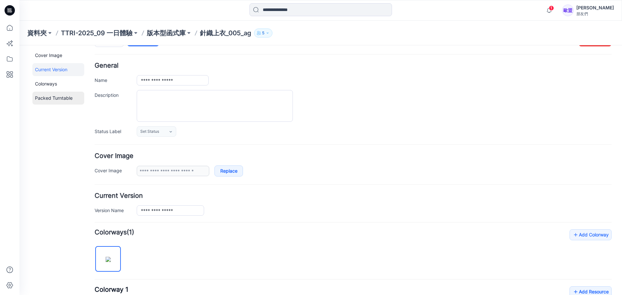
scroll to position [0, 0]
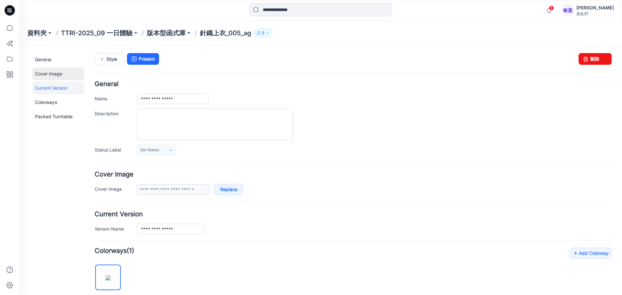
click at [55, 76] on link "Cover Image" at bounding box center [58, 73] width 52 height 13
click at [52, 59] on link "General" at bounding box center [58, 59] width 52 height 13
click at [14, 60] on icon at bounding box center [10, 59] width 14 height 14
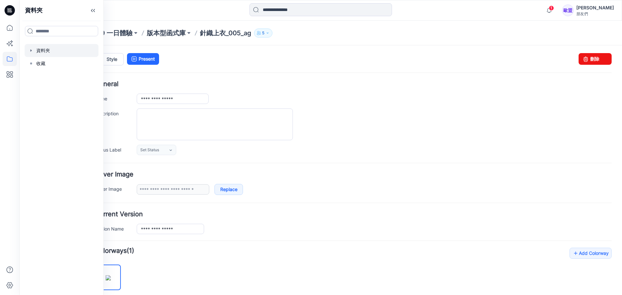
click at [38, 51] on div at bounding box center [62, 50] width 74 height 13
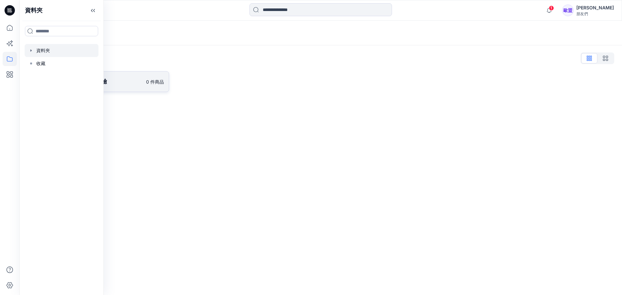
click at [144, 80] on link "TTRI-2025_09 一日體驗 0 件商品" at bounding box center [98, 81] width 142 height 21
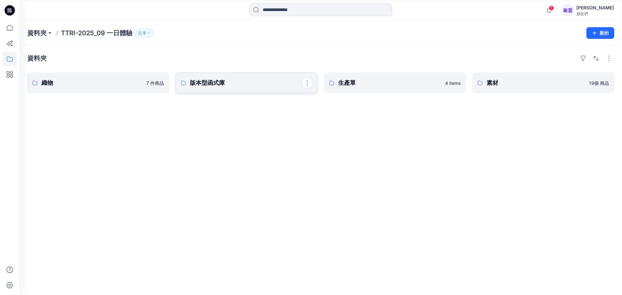
click at [261, 85] on p "版本型函式庫" at bounding box center [246, 82] width 112 height 9
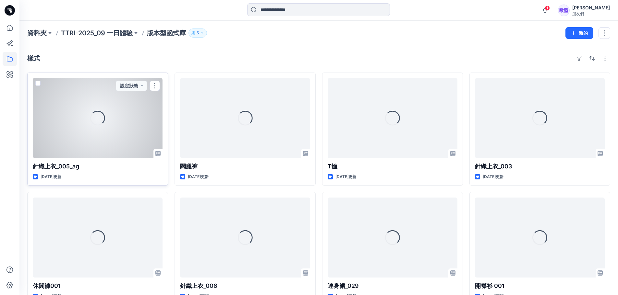
click at [161, 125] on div "載入中..." at bounding box center [98, 118] width 130 height 80
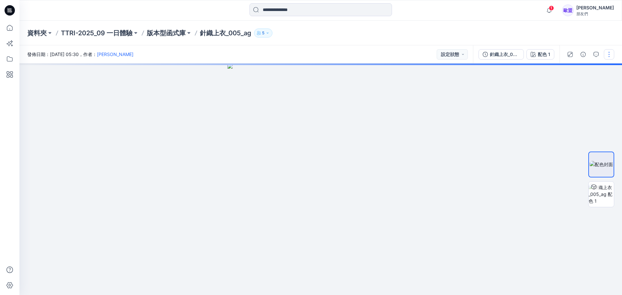
click at [605, 56] on button "button" at bounding box center [609, 54] width 10 height 10
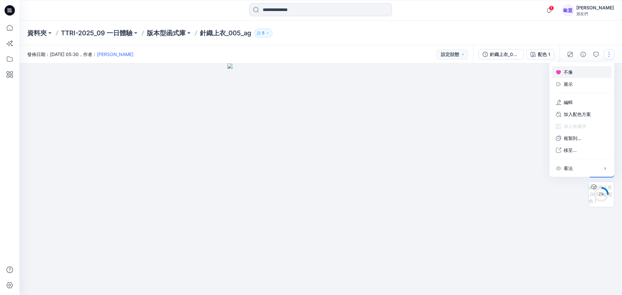
click at [559, 71] on icon "button" at bounding box center [558, 72] width 5 height 4
click at [572, 101] on font "編輯" at bounding box center [568, 103] width 9 height 6
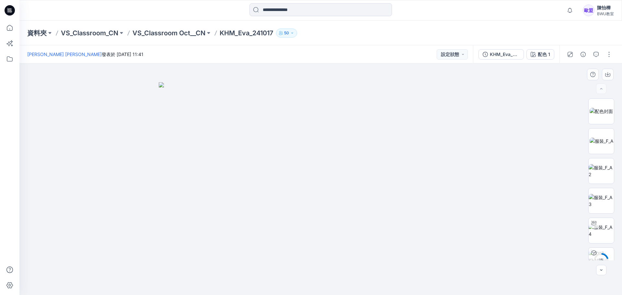
drag, startPoint x: 349, startPoint y: 150, endPoint x: 355, endPoint y: 168, distance: 19.2
click at [355, 168] on img at bounding box center [321, 188] width 324 height 213
drag, startPoint x: 343, startPoint y: 168, endPoint x: 289, endPoint y: 187, distance: 57.5
click at [289, 202] on img at bounding box center [321, 188] width 324 height 213
drag, startPoint x: 303, startPoint y: 159, endPoint x: 356, endPoint y: 229, distance: 87.5
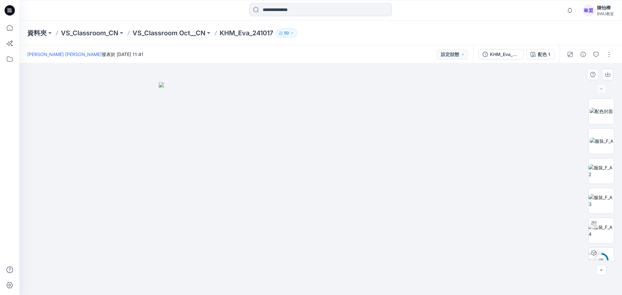
click at [356, 229] on img at bounding box center [321, 188] width 324 height 213
click at [609, 57] on button "button" at bounding box center [609, 54] width 10 height 10
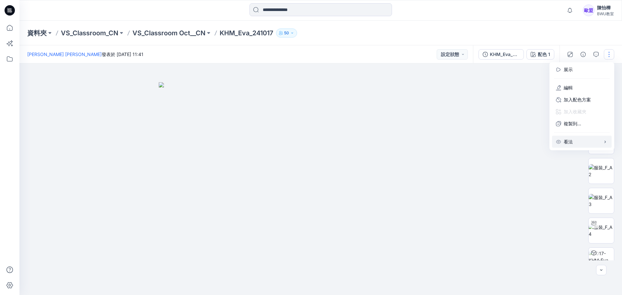
click at [572, 139] on font "看法" at bounding box center [568, 142] width 9 height 6
click at [594, 54] on icon "button" at bounding box center [596, 54] width 5 height 5
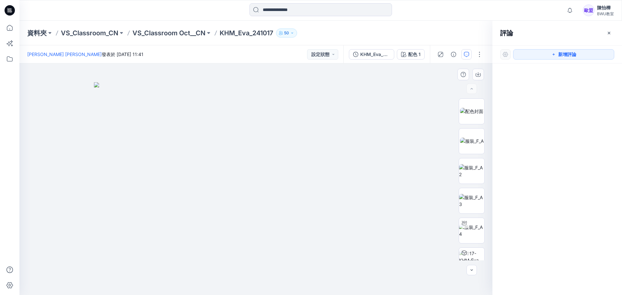
drag, startPoint x: 298, startPoint y: 130, endPoint x: 289, endPoint y: 153, distance: 24.9
click at [287, 170] on img at bounding box center [256, 188] width 324 height 213
drag, startPoint x: 296, startPoint y: 154, endPoint x: 383, endPoint y: 146, distance: 87.2
click at [301, 164] on img at bounding box center [256, 188] width 324 height 213
click at [474, 112] on img at bounding box center [471, 111] width 23 height 7
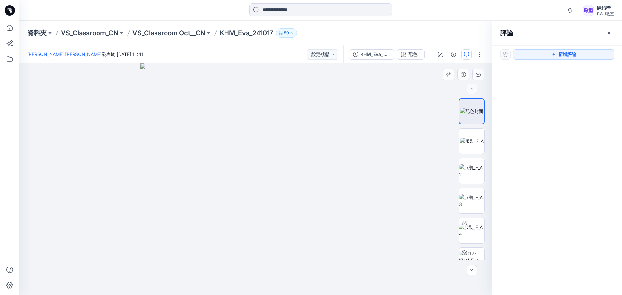
drag, startPoint x: 215, startPoint y: 98, endPoint x: 282, endPoint y: 131, distance: 74.7
click at [301, 193] on img at bounding box center [256, 180] width 232 height 232
drag, startPoint x: 278, startPoint y: 139, endPoint x: 252, endPoint y: 135, distance: 26.2
click at [255, 190] on img at bounding box center [256, 180] width 232 height 232
click at [575, 55] on font "新增評論" at bounding box center [568, 55] width 18 height 6
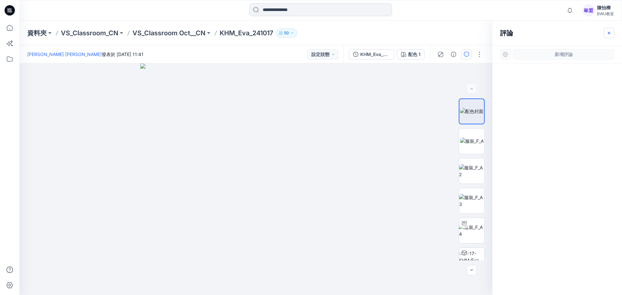
click at [611, 34] on icon "button" at bounding box center [609, 32] width 5 height 5
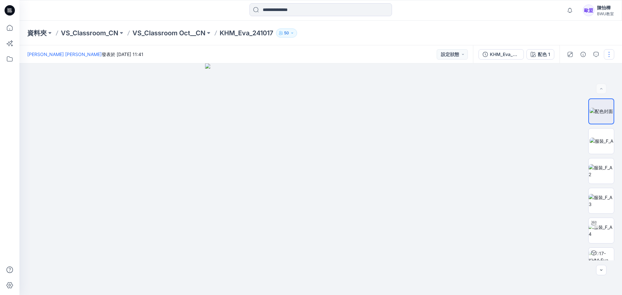
click at [614, 55] on button "button" at bounding box center [609, 54] width 10 height 10
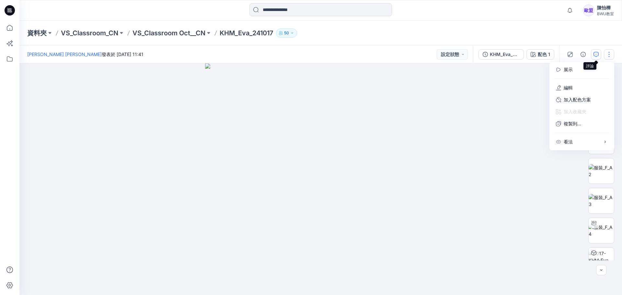
click at [594, 57] on icon "button" at bounding box center [596, 54] width 5 height 5
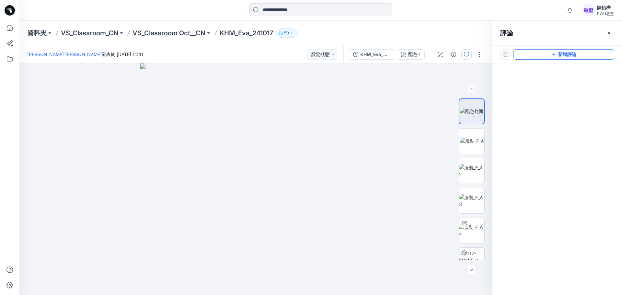
click at [551, 55] on icon "button" at bounding box center [553, 54] width 5 height 5
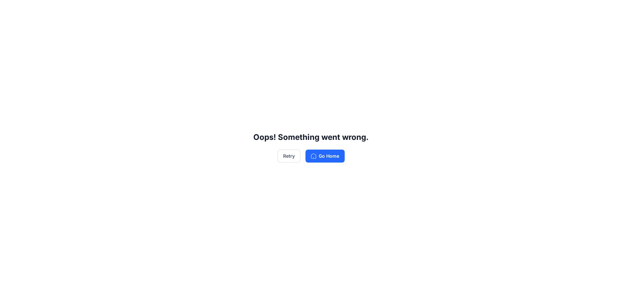
drag, startPoint x: 252, startPoint y: 91, endPoint x: 254, endPoint y: 96, distance: 4.4
click at [297, 154] on font "重試" at bounding box center [294, 156] width 9 height 6
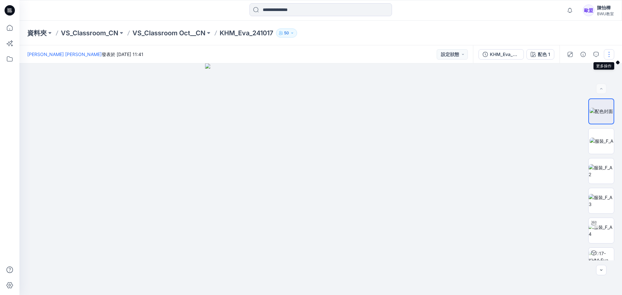
click at [606, 53] on button "button" at bounding box center [609, 54] width 10 height 10
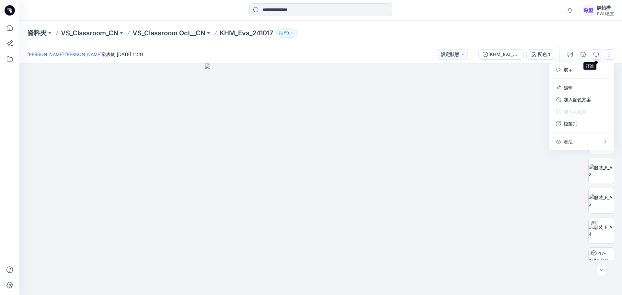
click at [597, 55] on icon "button" at bounding box center [596, 54] width 5 height 5
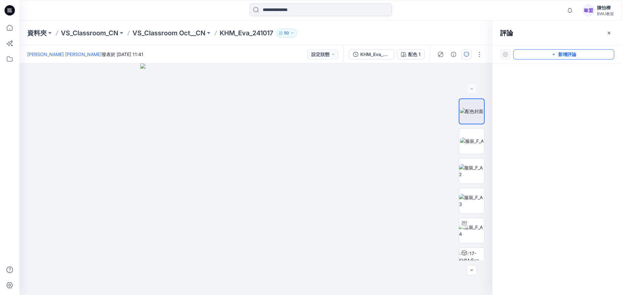
click at [591, 58] on button "新增評論" at bounding box center [563, 54] width 101 height 10
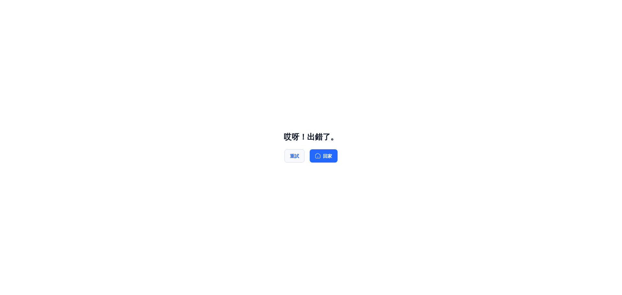
click at [301, 155] on button "重試" at bounding box center [295, 155] width 20 height 13
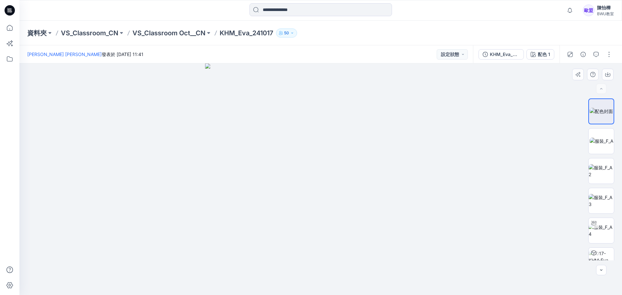
click at [324, 95] on img at bounding box center [321, 180] width 232 height 232
click at [608, 56] on button "button" at bounding box center [609, 54] width 10 height 10
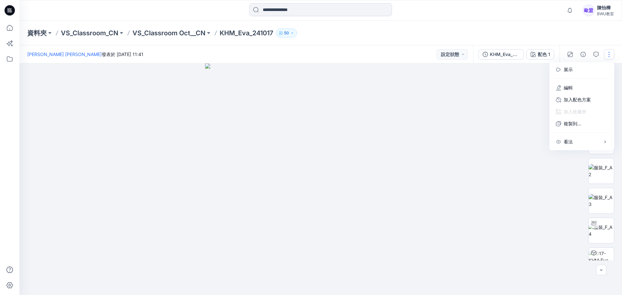
click at [503, 123] on div at bounding box center [320, 180] width 603 height 232
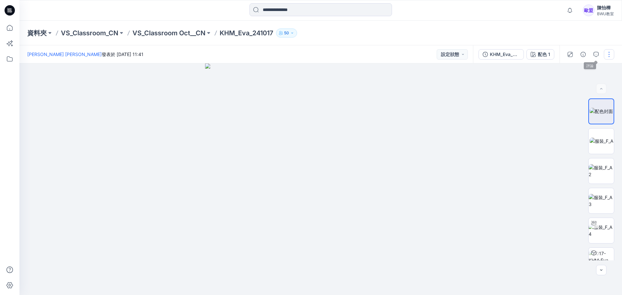
click at [609, 51] on button "button" at bounding box center [609, 54] width 10 height 10
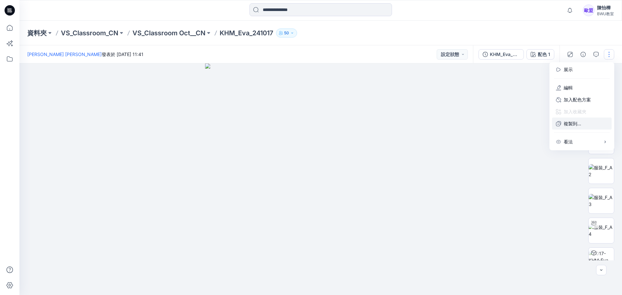
click at [596, 124] on button "複製到..." at bounding box center [582, 124] width 60 height 12
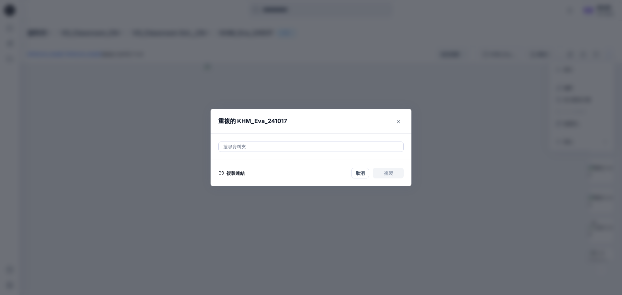
click at [393, 120] on header "重複的 KHM_Eva_241017" at bounding box center [305, 121] width 188 height 25
click at [397, 118] on button "關閉" at bounding box center [399, 122] width 10 height 10
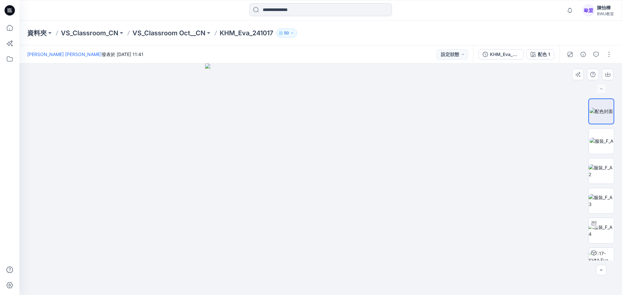
click at [602, 74] on div at bounding box center [594, 75] width 45 height 12
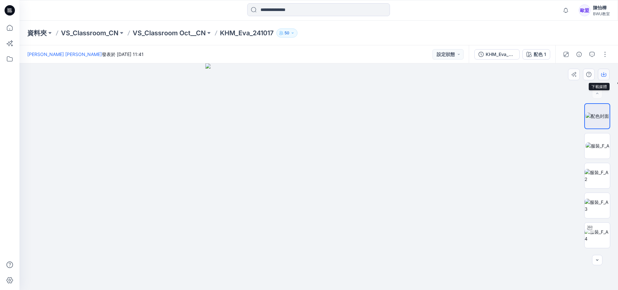
click at [604, 74] on icon "button" at bounding box center [603, 74] width 5 height 5
click at [606, 75] on button "button" at bounding box center [603, 75] width 12 height 12
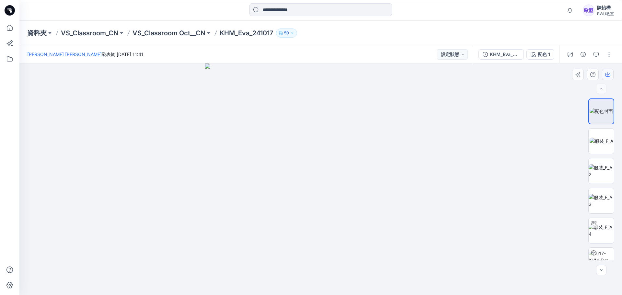
click at [606, 75] on icon "button" at bounding box center [608, 74] width 5 height 5
click at [607, 59] on button "button" at bounding box center [609, 54] width 10 height 10
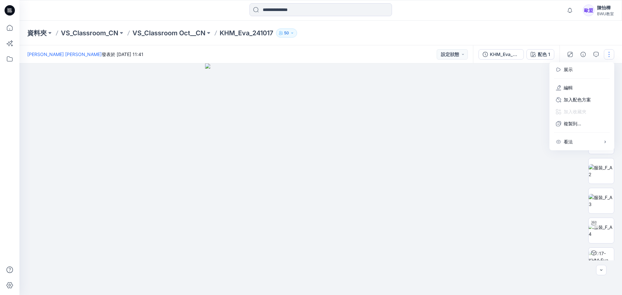
click at [473, 264] on div at bounding box center [320, 180] width 603 height 232
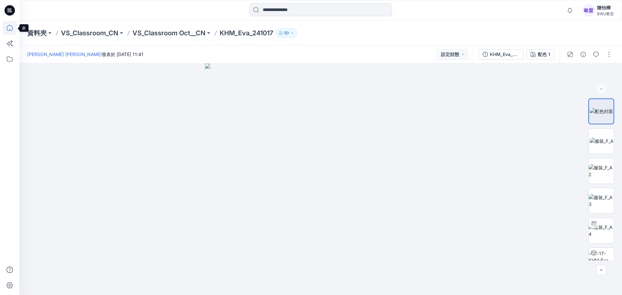
click at [10, 30] on icon at bounding box center [10, 28] width 14 height 14
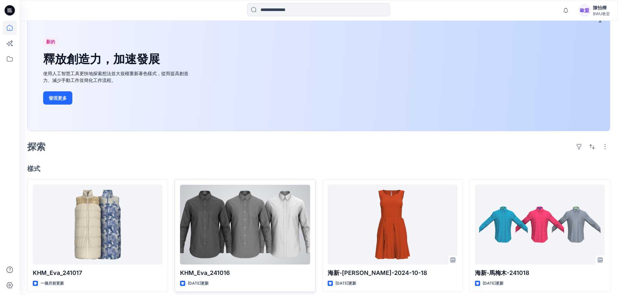
scroll to position [130, 0]
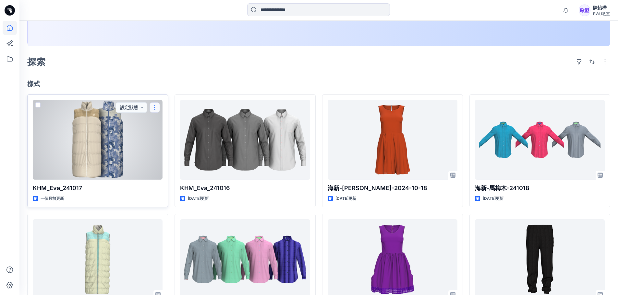
click at [154, 107] on button "button" at bounding box center [154, 107] width 10 height 10
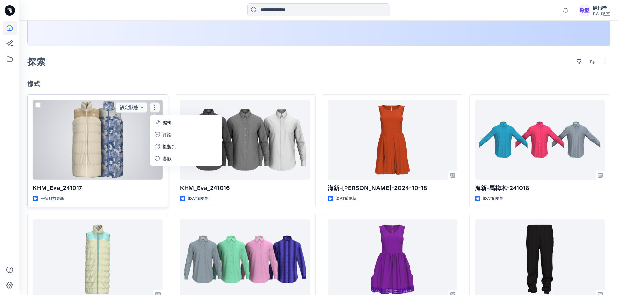
click at [38, 106] on span at bounding box center [37, 104] width 5 height 5
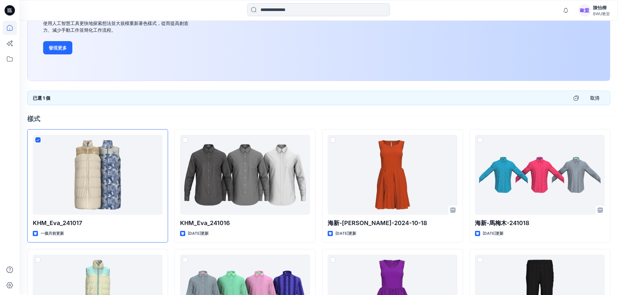
scroll to position [97, 0]
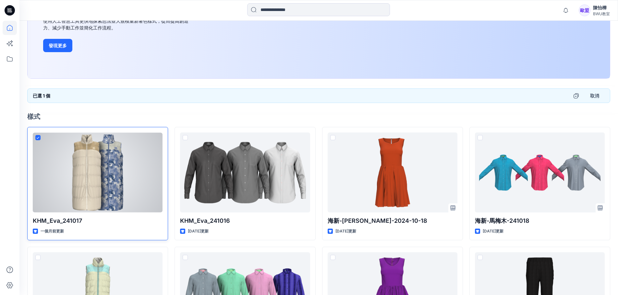
click at [138, 178] on div at bounding box center [98, 173] width 130 height 80
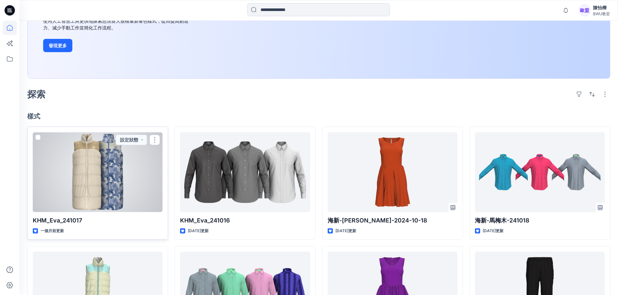
click at [138, 178] on div at bounding box center [98, 172] width 130 height 80
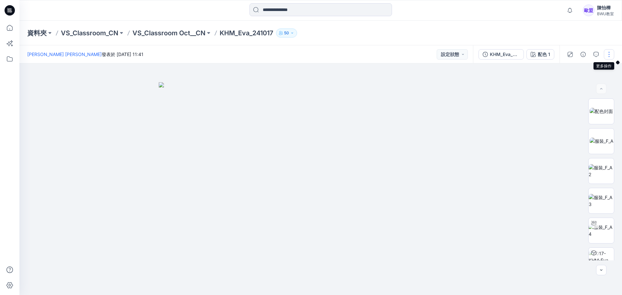
click at [609, 59] on button "button" at bounding box center [609, 54] width 10 height 10
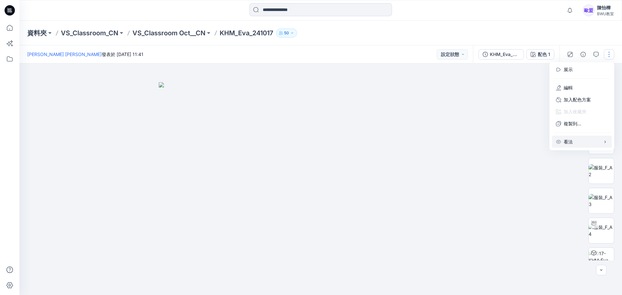
click at [576, 144] on button "看法" at bounding box center [582, 142] width 60 height 12
click at [496, 99] on div at bounding box center [320, 180] width 603 height 232
click at [612, 58] on button "button" at bounding box center [609, 54] width 10 height 10
click at [518, 55] on font "KHM_Eva_241017" at bounding box center [509, 55] width 38 height 6
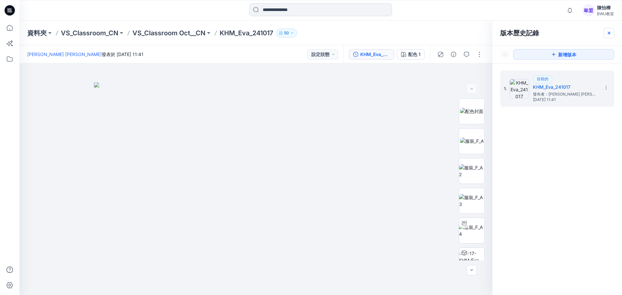
click at [613, 32] on div at bounding box center [609, 33] width 10 height 10
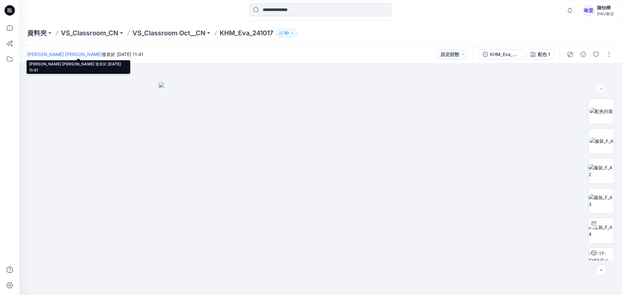
click at [102, 56] on font "發表於 2024 年 10 月 30 日星期三 11:41" at bounding box center [123, 55] width 42 height 6
click at [288, 31] on font "50" at bounding box center [286, 32] width 5 height 5
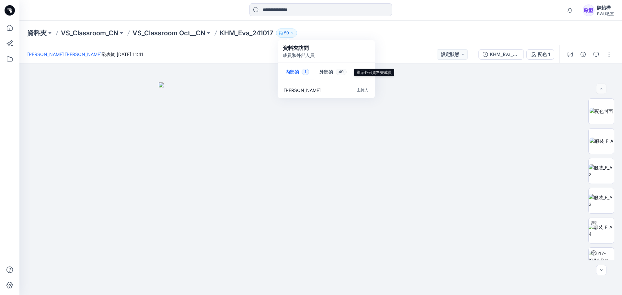
click at [334, 71] on button "外部的 49" at bounding box center [333, 72] width 38 height 17
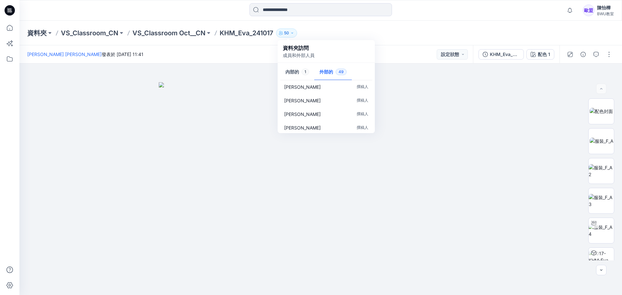
scroll to position [619, 0]
click at [247, 37] on font "KHM_Eva_241017" at bounding box center [247, 33] width 54 height 8
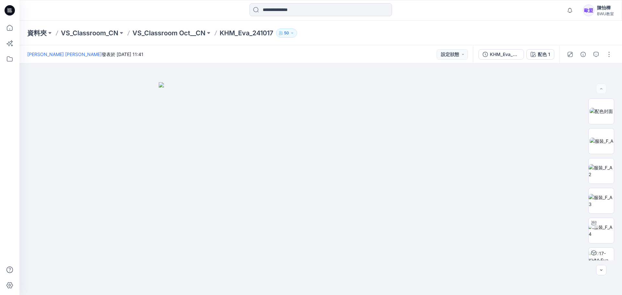
click at [247, 34] on font "KHM_Eva_241017" at bounding box center [247, 33] width 54 height 8
click at [199, 34] on font "VS_Classroom Oct__CN" at bounding box center [169, 33] width 73 height 8
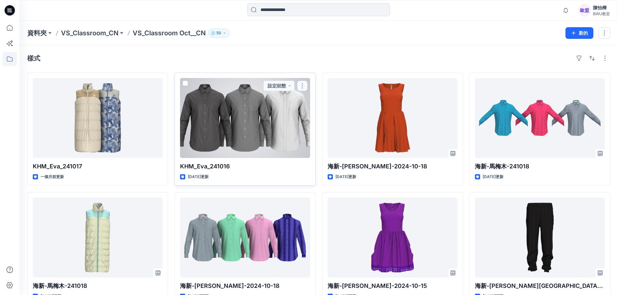
click at [303, 87] on button "button" at bounding box center [302, 86] width 10 height 10
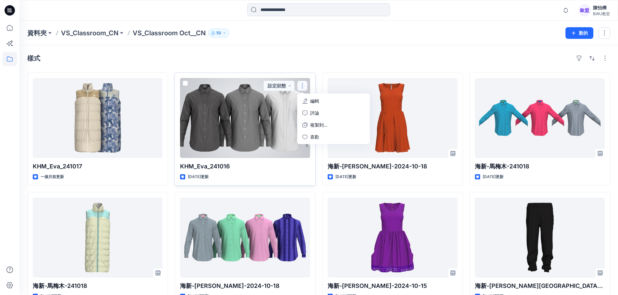
click at [183, 80] on div at bounding box center [245, 118] width 130 height 80
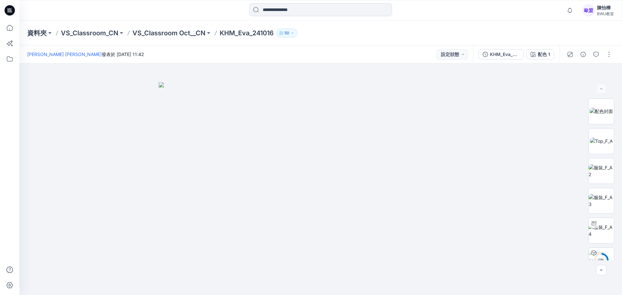
click at [295, 32] on icon "button" at bounding box center [293, 33] width 4 height 4
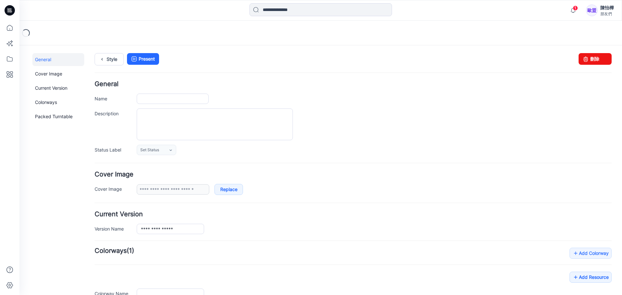
type input "**********"
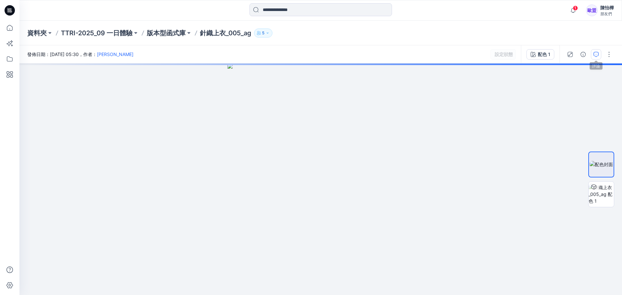
click at [595, 54] on icon "button" at bounding box center [596, 54] width 5 height 5
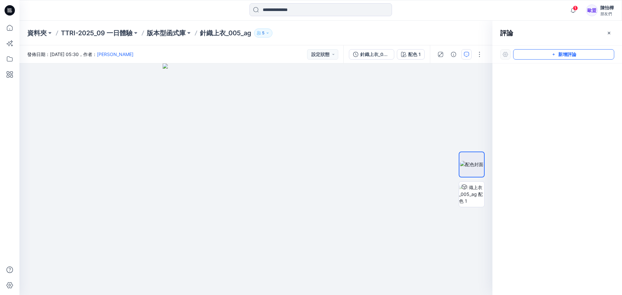
click at [557, 57] on button "新增評論" at bounding box center [563, 54] width 101 height 10
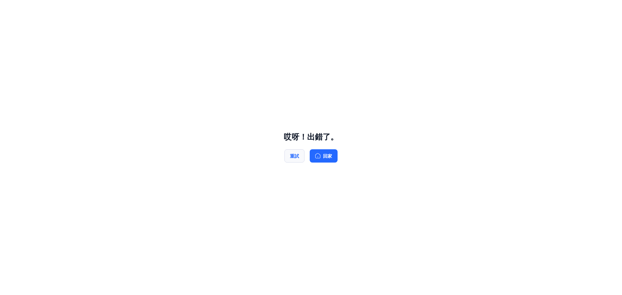
click at [294, 161] on button "重試" at bounding box center [295, 155] width 20 height 13
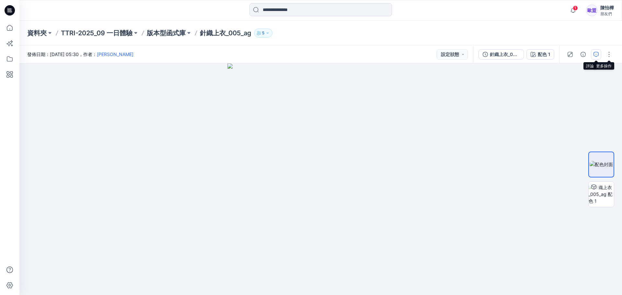
click at [597, 54] on icon "button" at bounding box center [596, 54] width 5 height 5
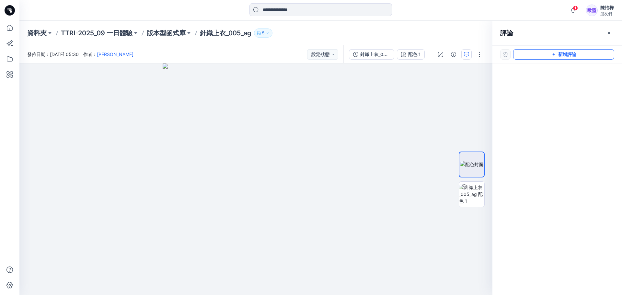
click at [557, 59] on button "新增評論" at bounding box center [563, 54] width 101 height 10
